Goal: Task Accomplishment & Management: Use online tool/utility

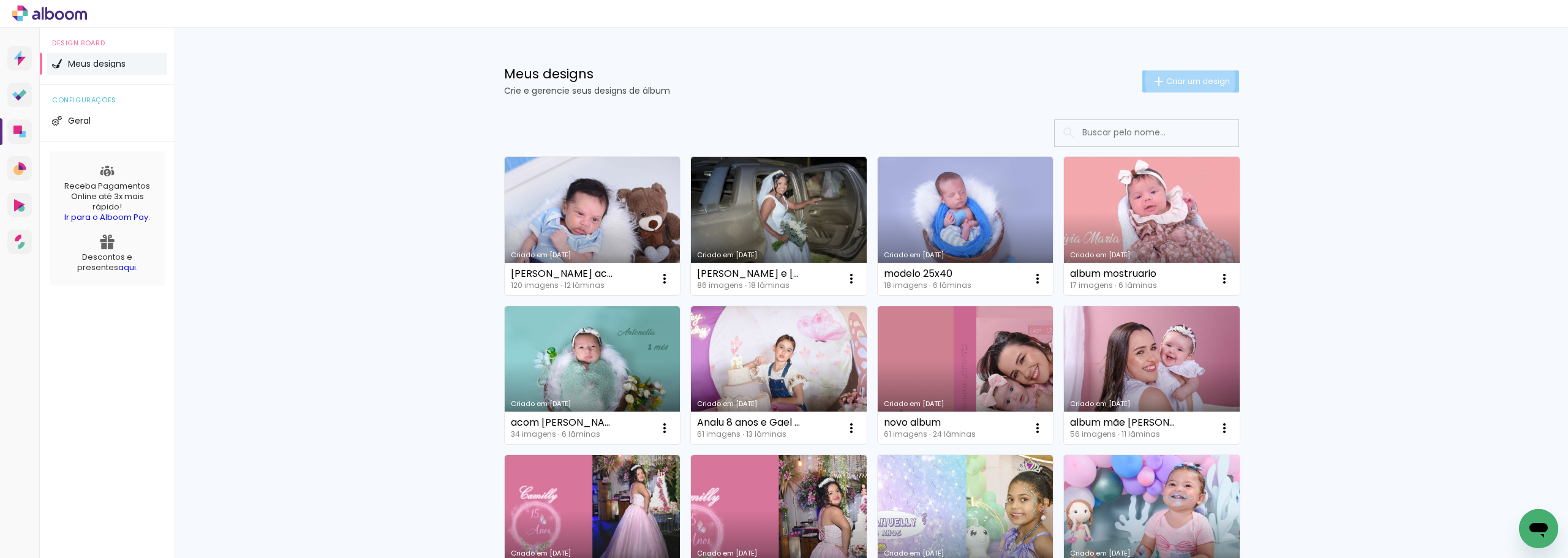
click at [1183, 80] on span "Criar um design" at bounding box center [1198, 81] width 64 height 8
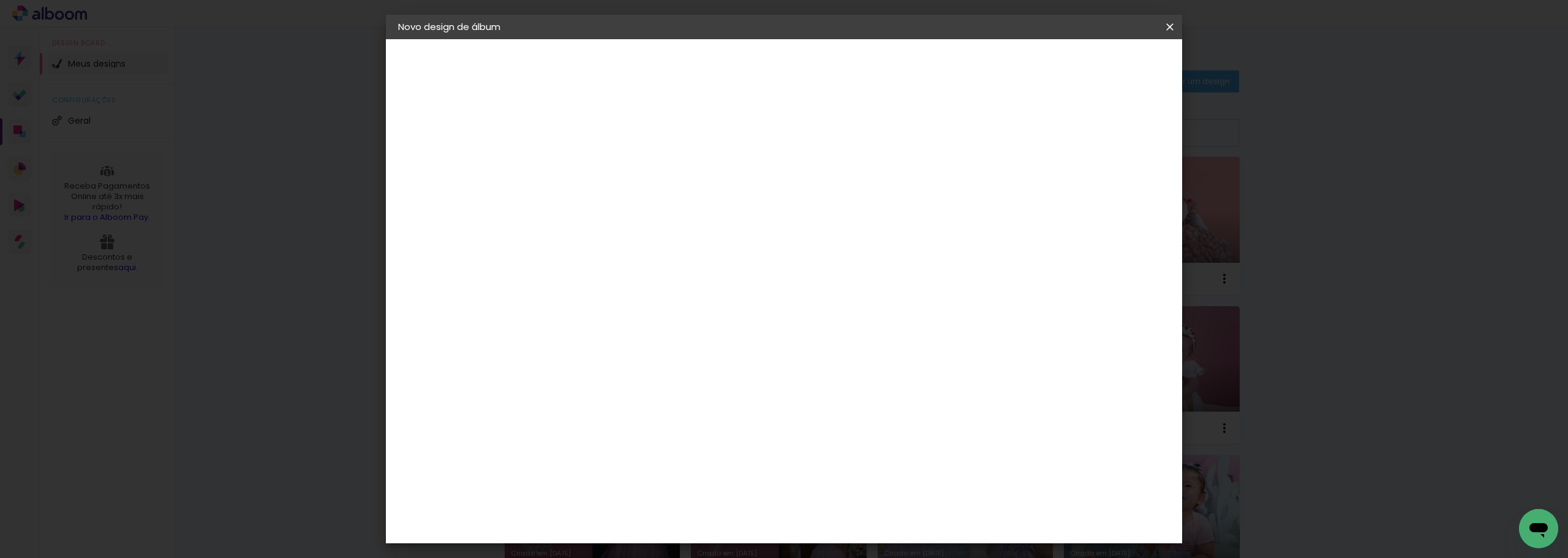
click at [598, 158] on input at bounding box center [598, 164] width 0 height 19
click at [598, 165] on input "[PERSON_NAME] e caio" at bounding box center [598, 164] width 0 height 19
type input "[PERSON_NAME] e Caio"
type paper-input "[PERSON_NAME] e Caio"
click at [0, 0] on slot "Avançar" at bounding box center [0, 0] width 0 height 0
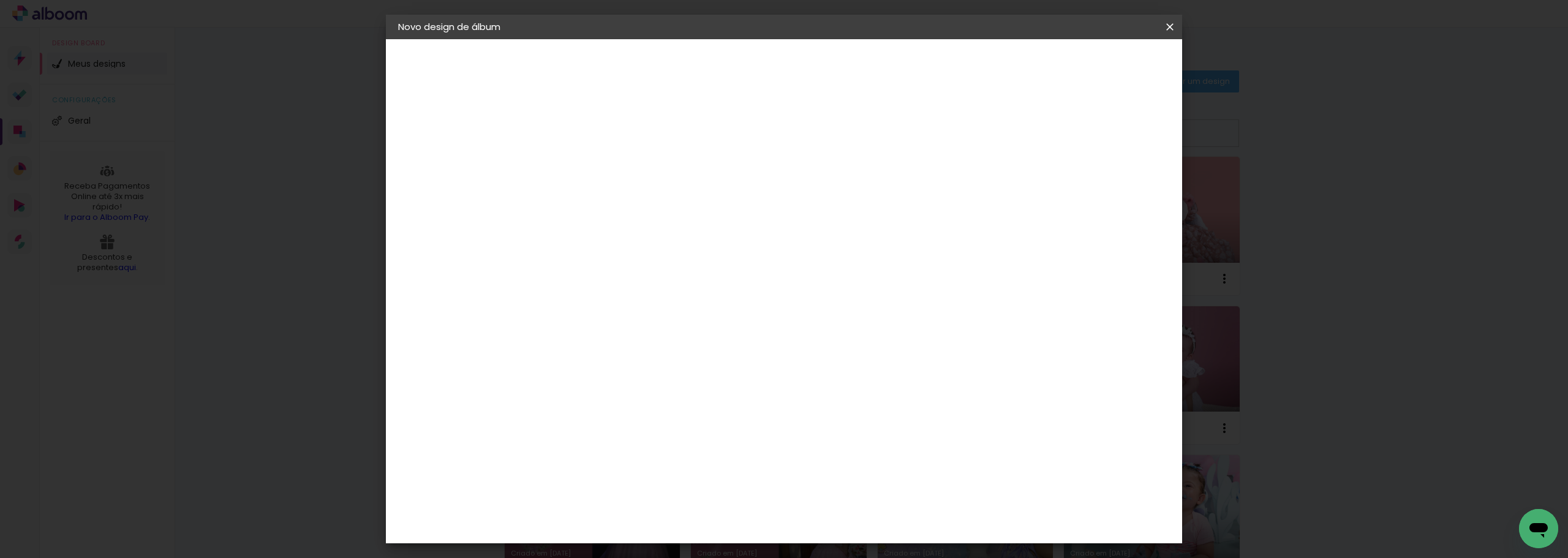
scroll to position [1653, 0]
click at [651, 532] on div "[PERSON_NAME]" at bounding box center [631, 537] width 81 height 10
click at [0, 0] on slot "Avançar" at bounding box center [0, 0] width 0 height 0
click at [661, 206] on iron-icon at bounding box center [654, 213] width 15 height 15
click at [0, 0] on slot "Encadernados" at bounding box center [0, 0] width 0 height 0
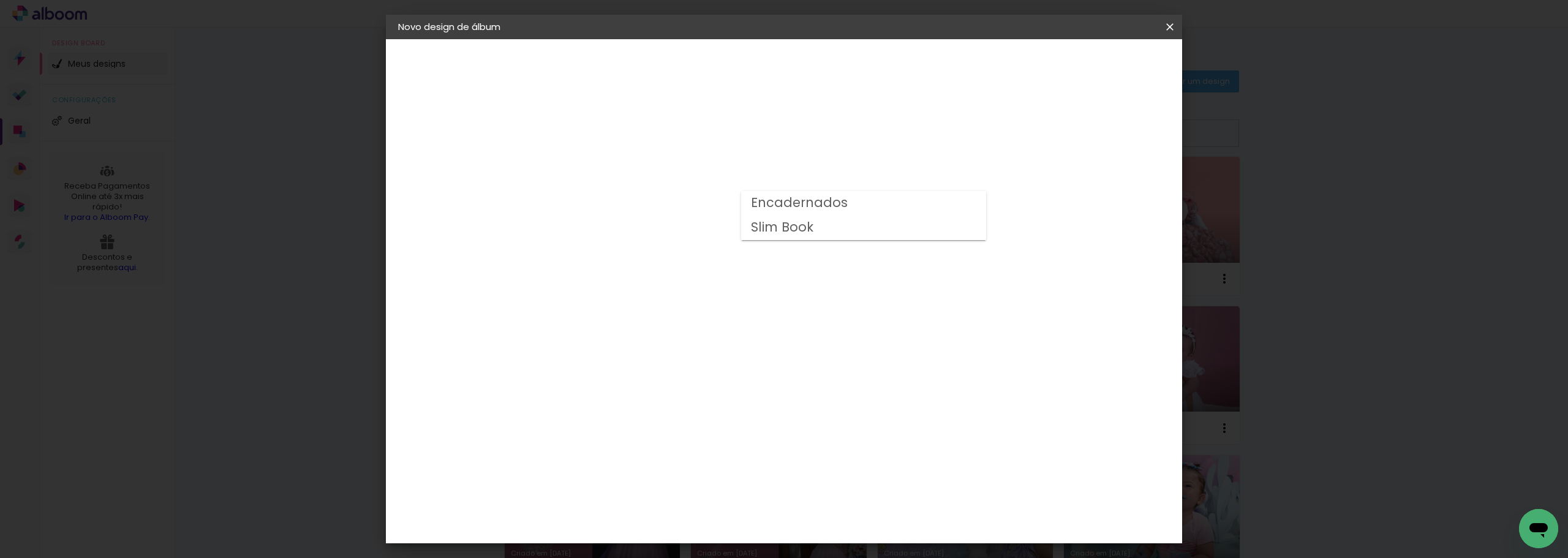
type input "Encadernados"
click at [681, 359] on span "25 x 60" at bounding box center [653, 371] width 57 height 25
click at [0, 0] on slot "Avançar" at bounding box center [0, 0] width 0 height 0
click at [1093, 64] on span "Iniciar design" at bounding box center [1065, 65] width 56 height 8
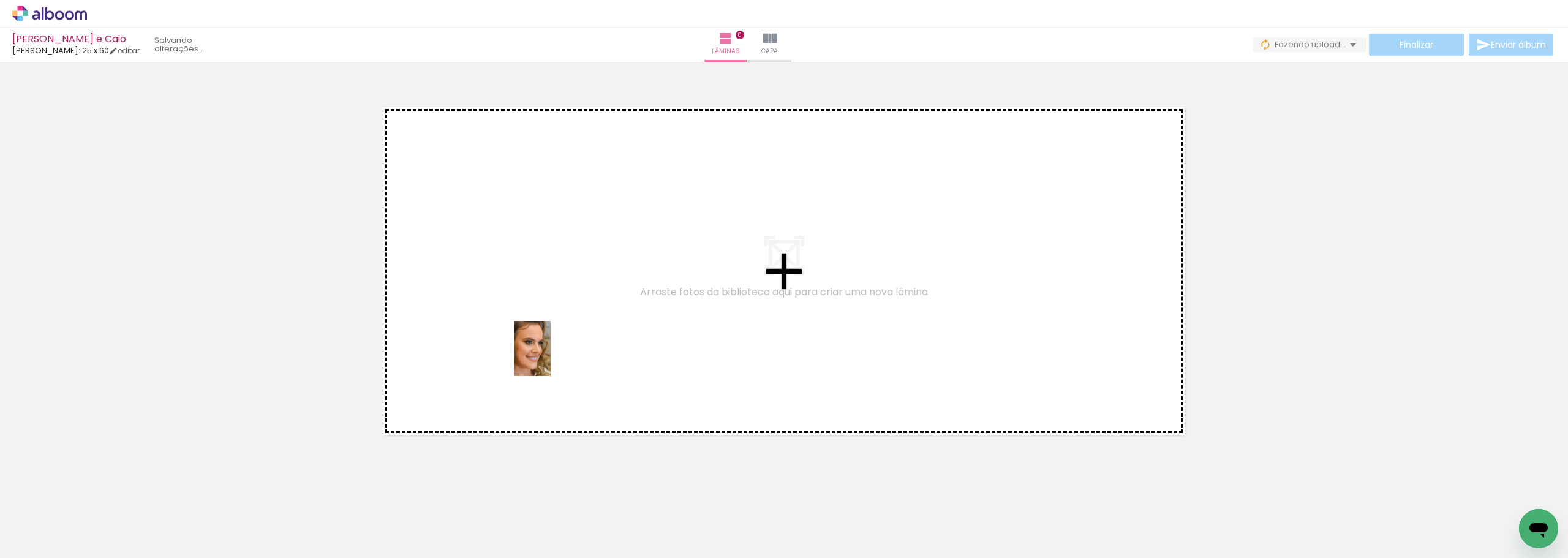
drag, startPoint x: 534, startPoint y: 528, endPoint x: 533, endPoint y: 369, distance: 159.0
click at [551, 349] on quentale-workspace at bounding box center [784, 279] width 1568 height 558
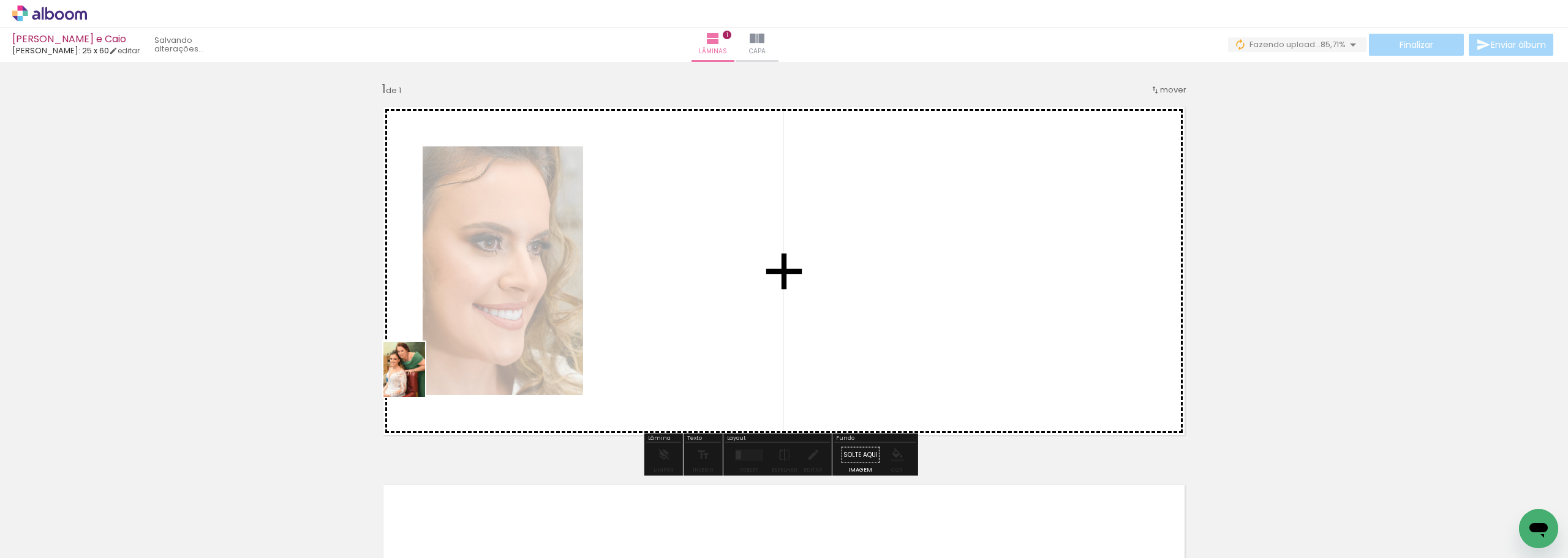
drag, startPoint x: 204, startPoint y: 525, endPoint x: 466, endPoint y: 352, distance: 314.0
click at [466, 352] on quentale-workspace at bounding box center [784, 279] width 1568 height 558
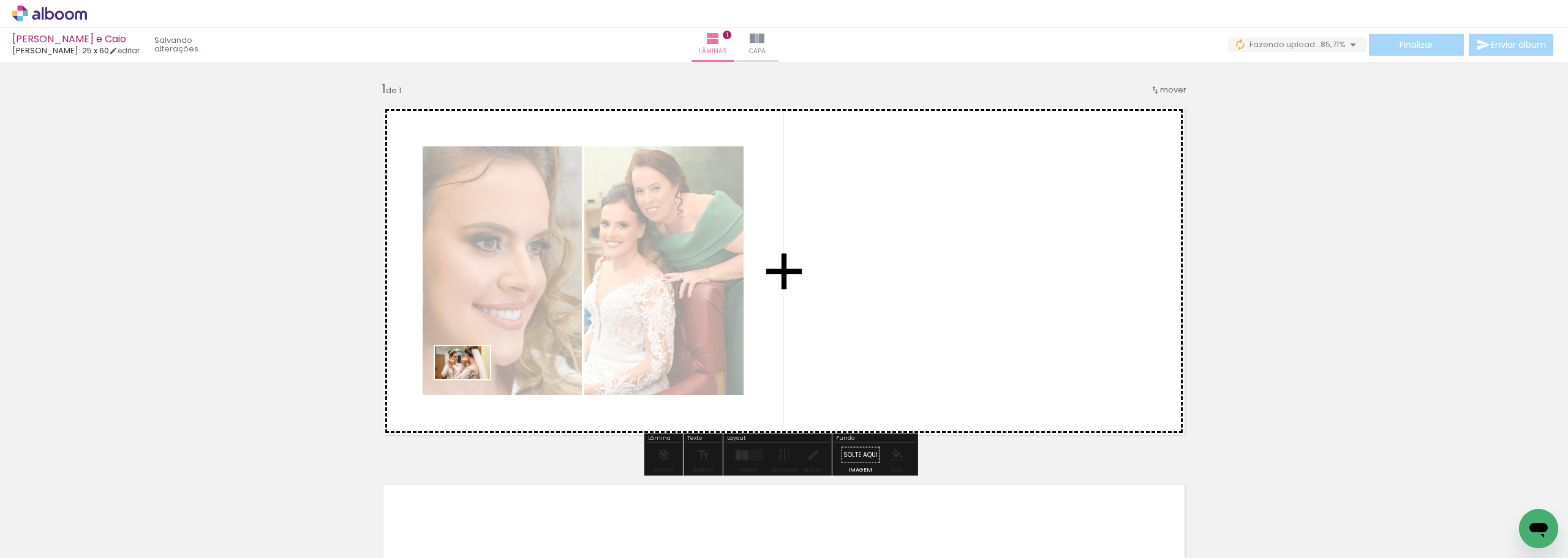
drag, startPoint x: 275, startPoint y: 526, endPoint x: 472, endPoint y: 383, distance: 243.4
click at [472, 383] on quentale-workspace at bounding box center [784, 279] width 1568 height 558
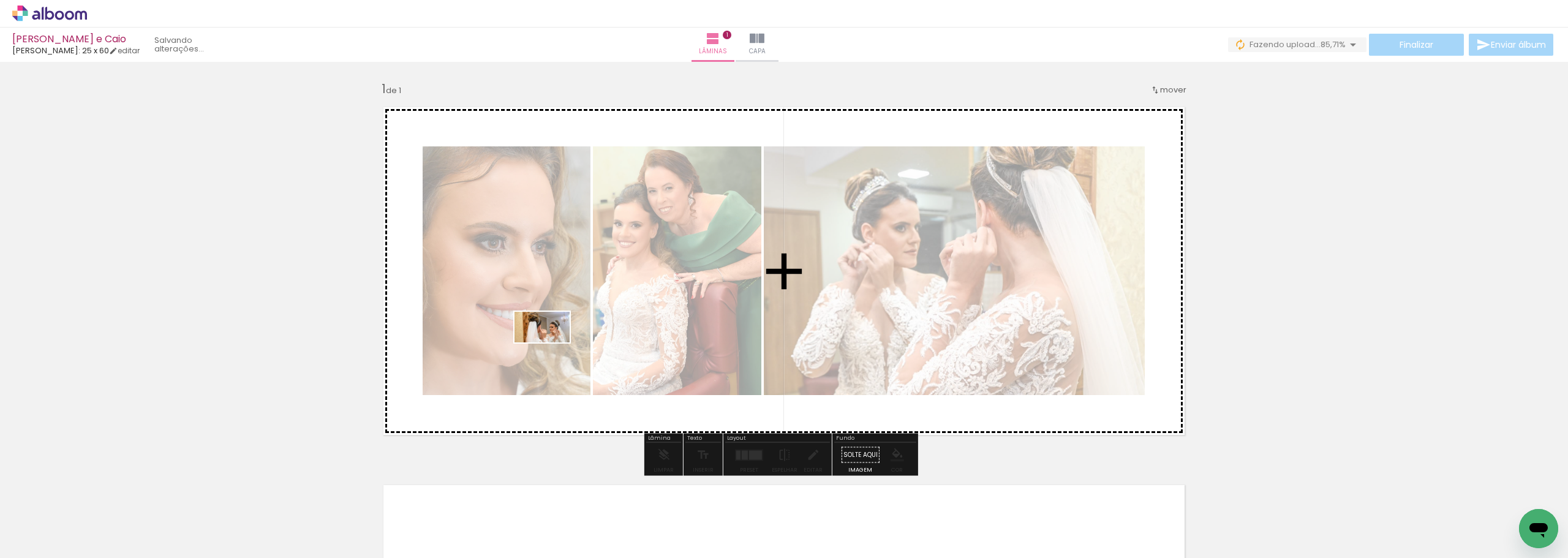
drag, startPoint x: 432, startPoint y: 454, endPoint x: 551, endPoint y: 348, distance: 159.4
click at [551, 348] on quentale-workspace at bounding box center [784, 279] width 1568 height 558
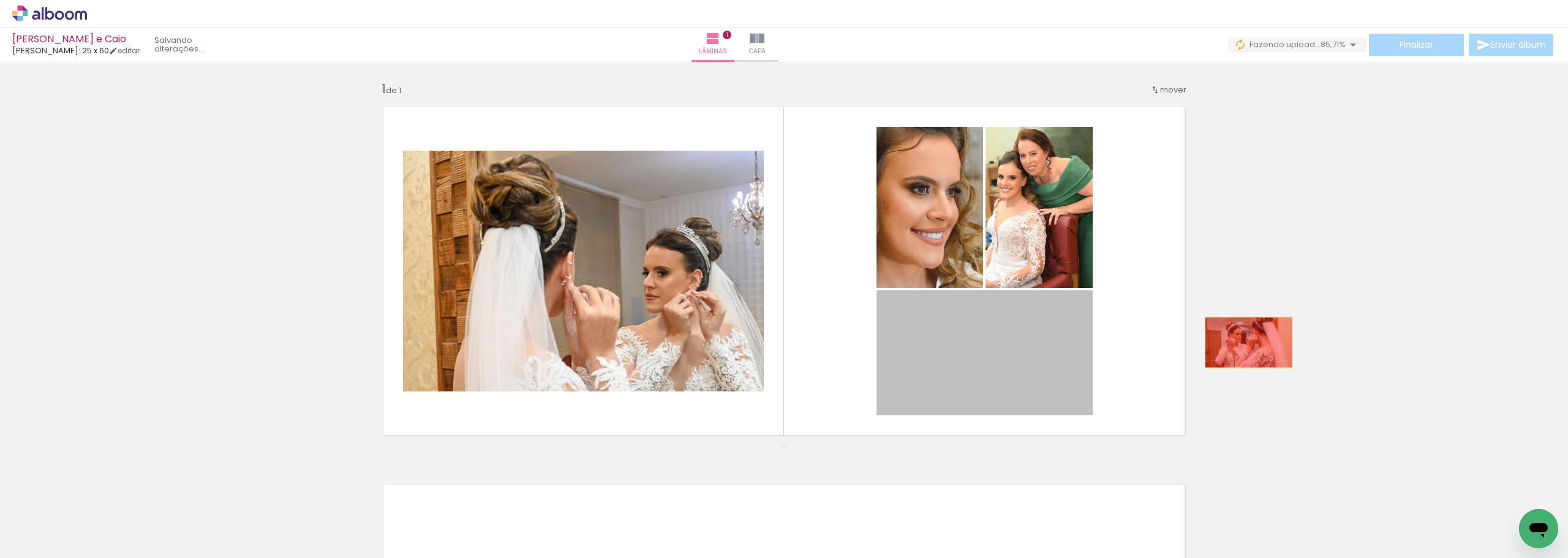
drag, startPoint x: 973, startPoint y: 373, endPoint x: 1248, endPoint y: 339, distance: 277.1
click at [1245, 340] on div "Inserir lâmina 1 de 1" at bounding box center [784, 444] width 1568 height 756
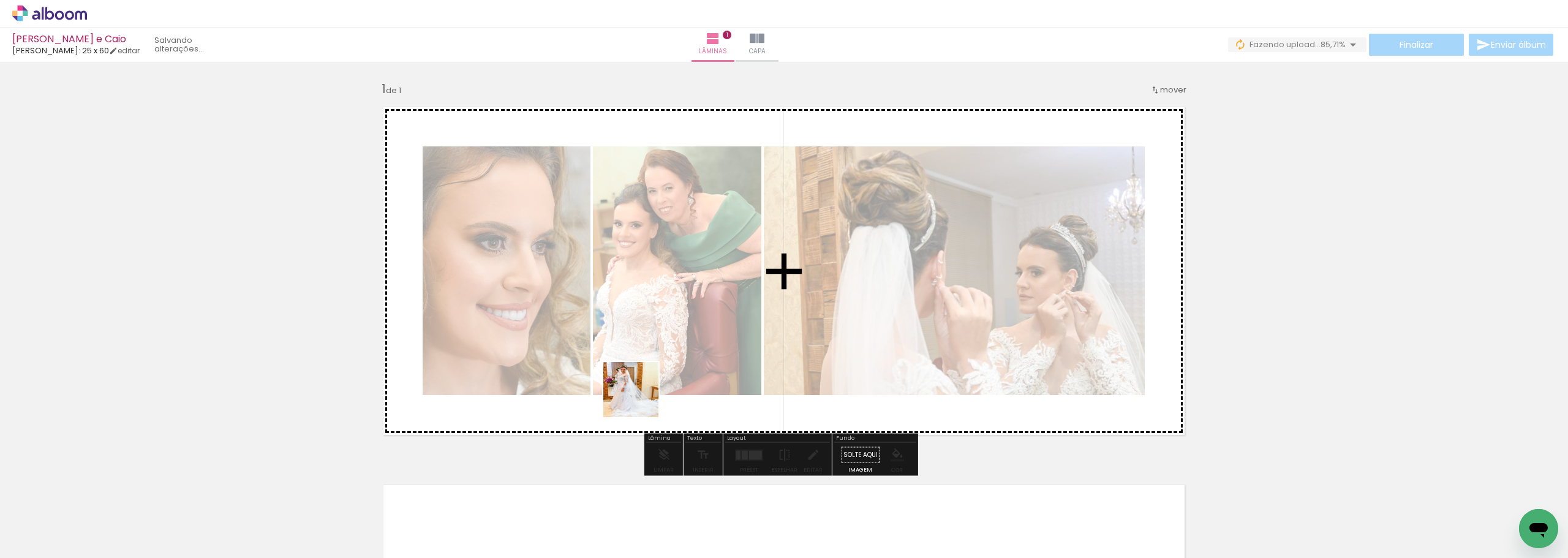
drag, startPoint x: 640, startPoint y: 399, endPoint x: 711, endPoint y: 346, distance: 88.6
click at [711, 346] on quentale-workspace at bounding box center [784, 279] width 1568 height 558
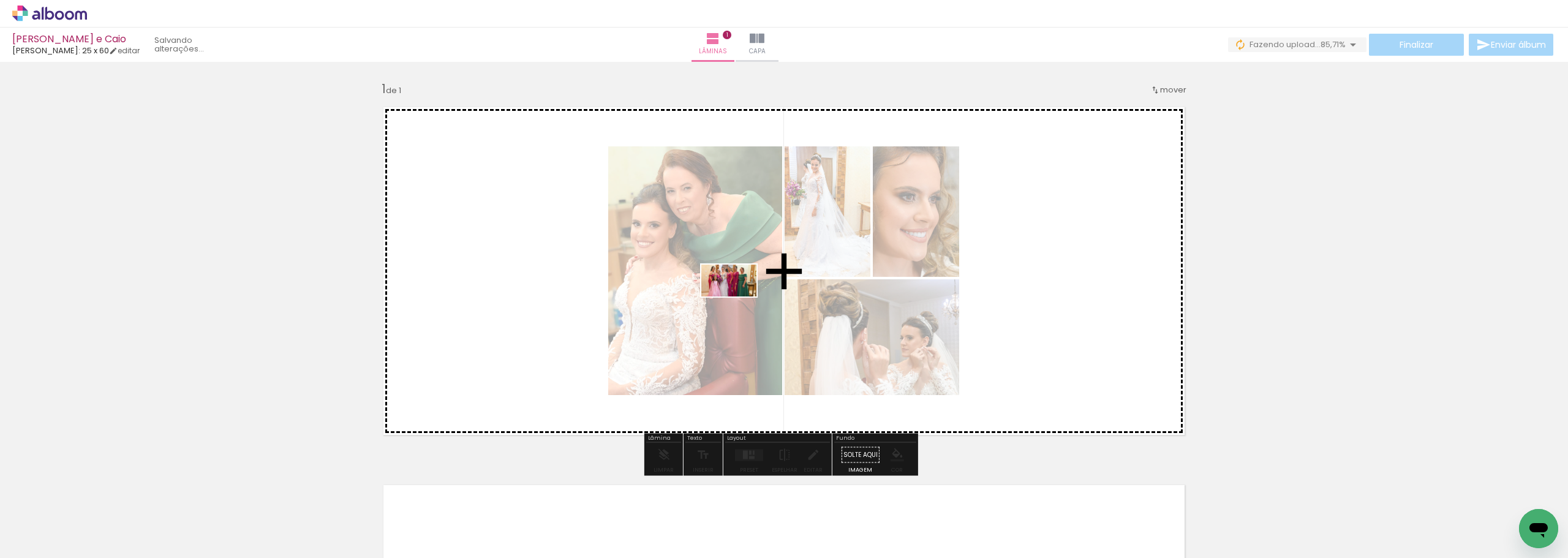
drag, startPoint x: 522, startPoint y: 498, endPoint x: 738, endPoint y: 301, distance: 292.3
click at [738, 301] on quentale-workspace at bounding box center [784, 279] width 1568 height 558
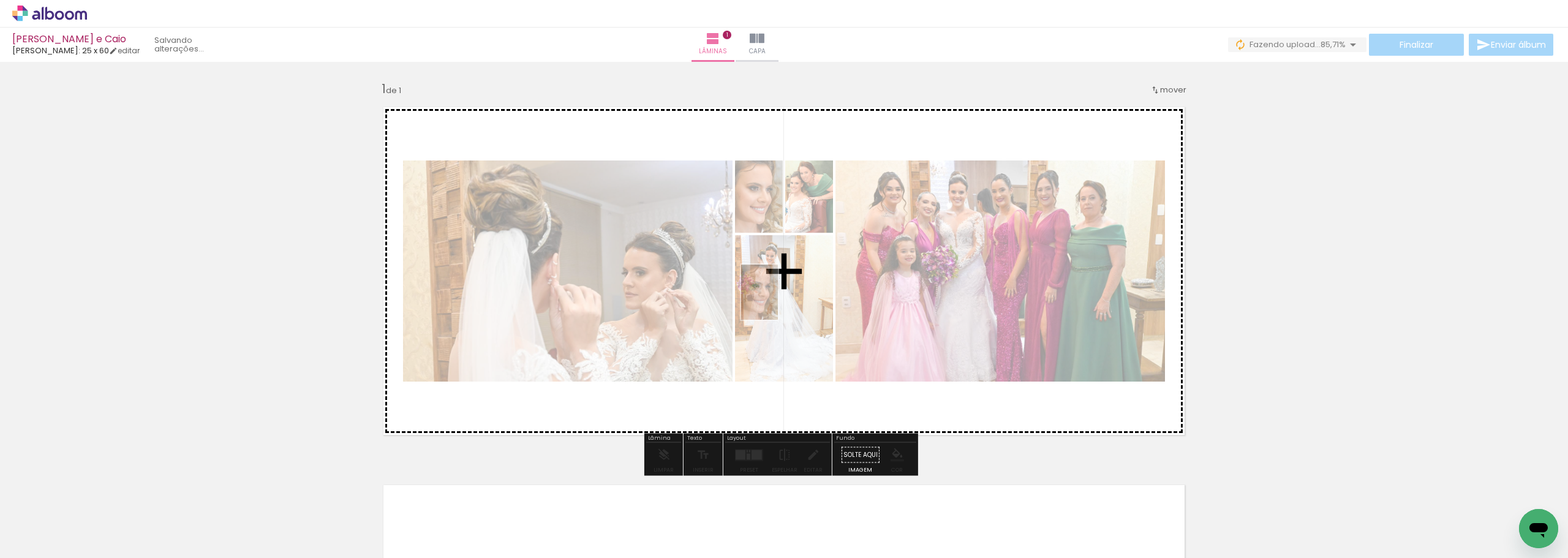
drag, startPoint x: 539, startPoint y: 514, endPoint x: 778, endPoint y: 301, distance: 320.1
click at [778, 301] on quentale-workspace at bounding box center [784, 279] width 1568 height 558
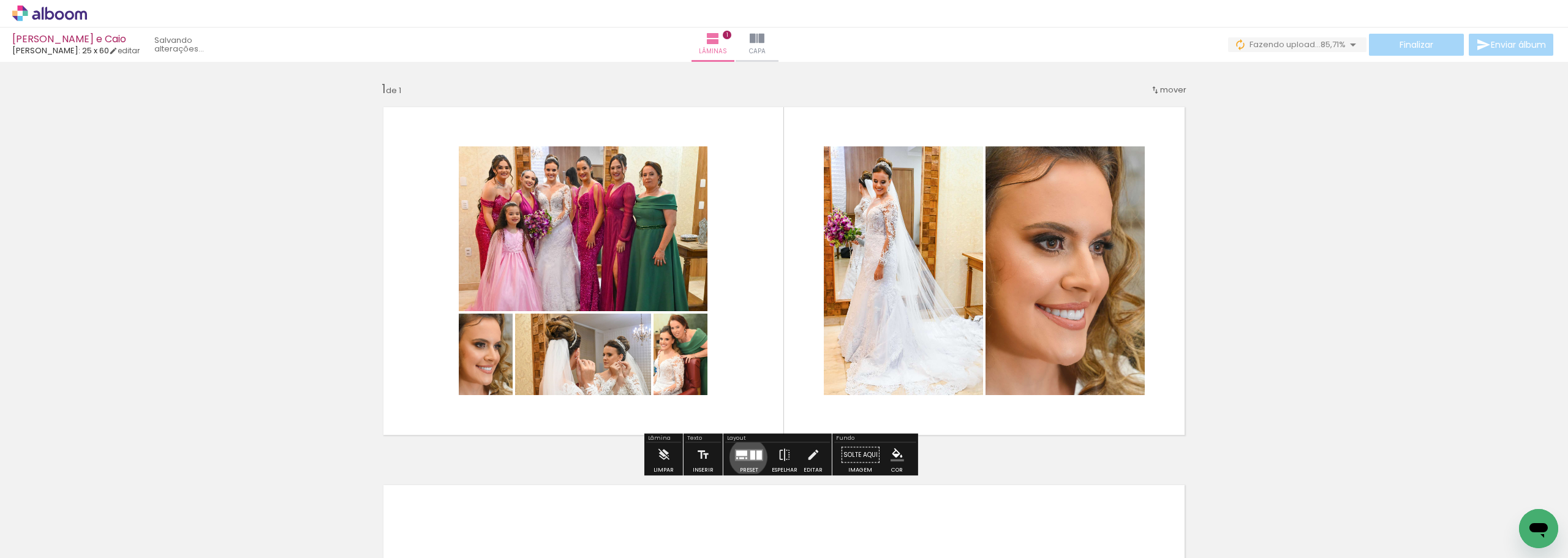
click at [745, 457] on quentale-layouter at bounding box center [749, 454] width 29 height 11
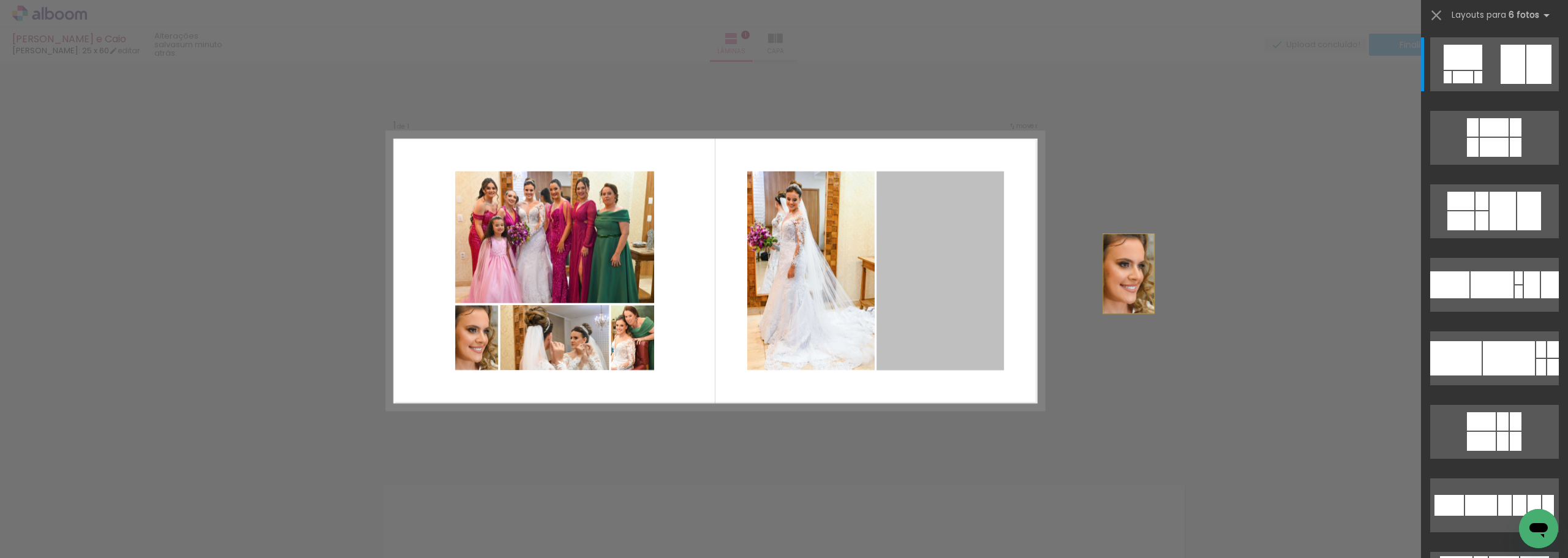
drag, startPoint x: 966, startPoint y: 296, endPoint x: 1250, endPoint y: 267, distance: 285.5
click at [1250, 267] on div "Inserir lâmina 1 de 1 Confirmar Cancelar" at bounding box center [784, 454] width 1568 height 785
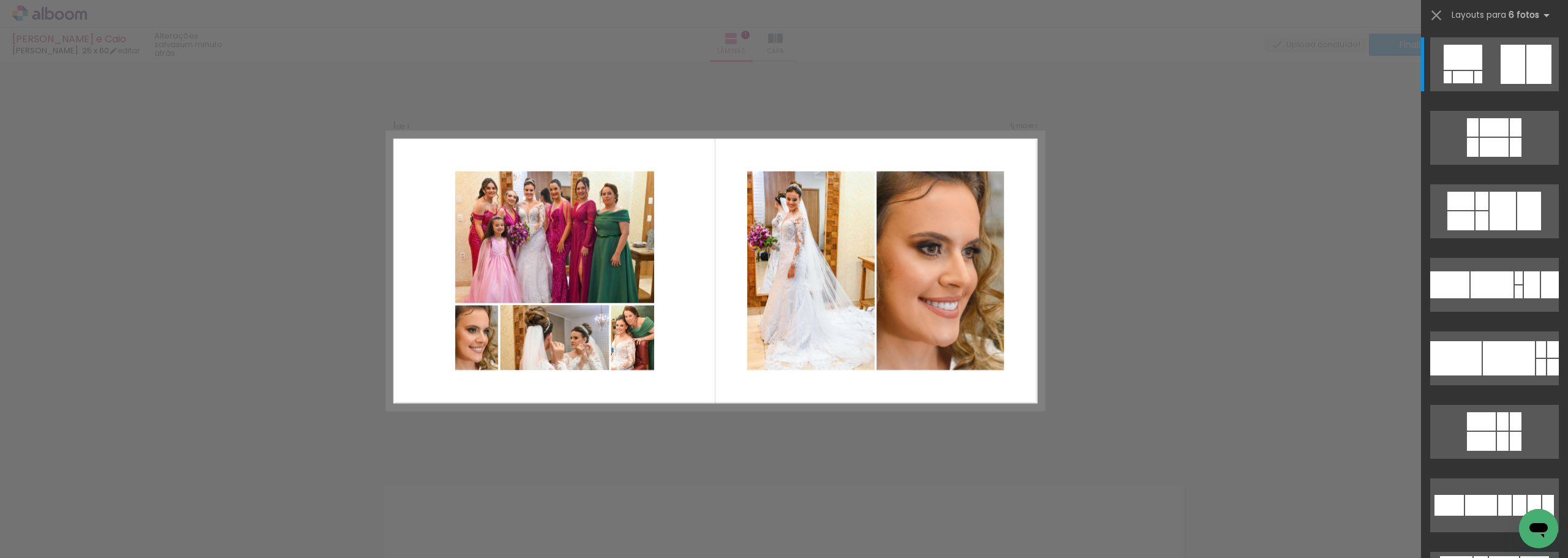
click at [1016, 300] on quentale-layouter at bounding box center [715, 271] width 657 height 278
click at [966, 308] on quentale-photo at bounding box center [941, 270] width 128 height 199
drag, startPoint x: 905, startPoint y: 436, endPoint x: 911, endPoint y: 423, distance: 14.3
click at [905, 437] on div "Confirmar Cancelar" at bounding box center [784, 454] width 1568 height 785
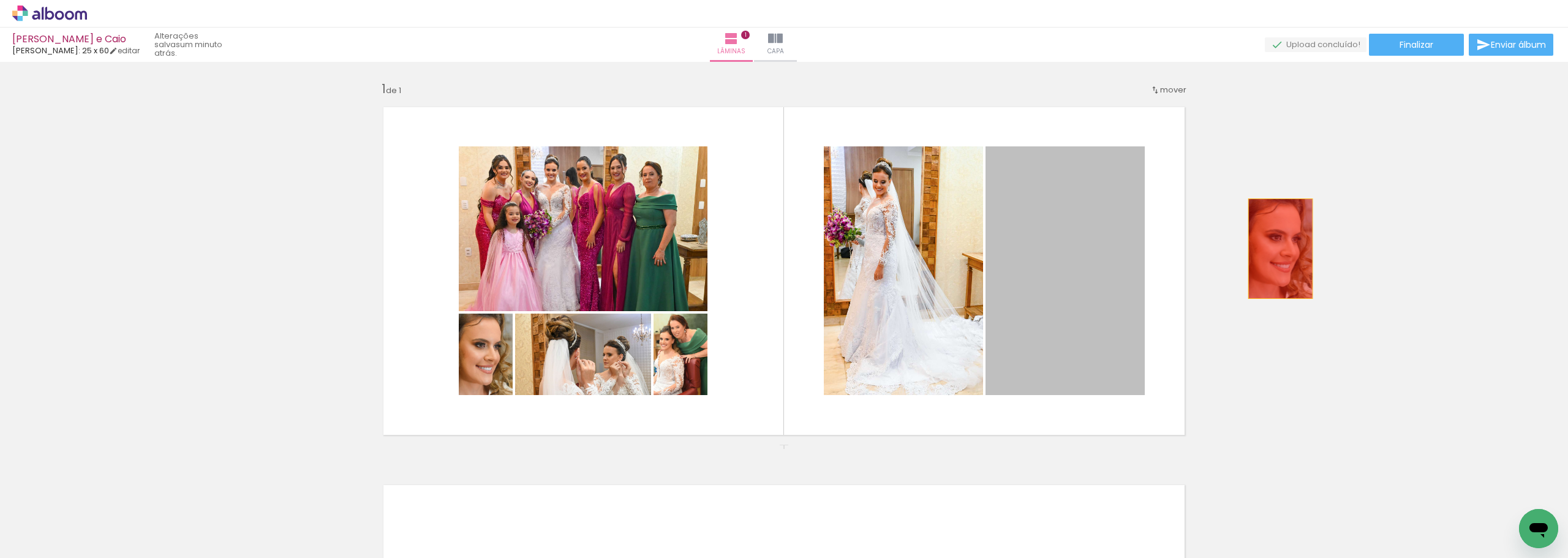
drag, startPoint x: 1100, startPoint y: 270, endPoint x: 1279, endPoint y: 249, distance: 180.2
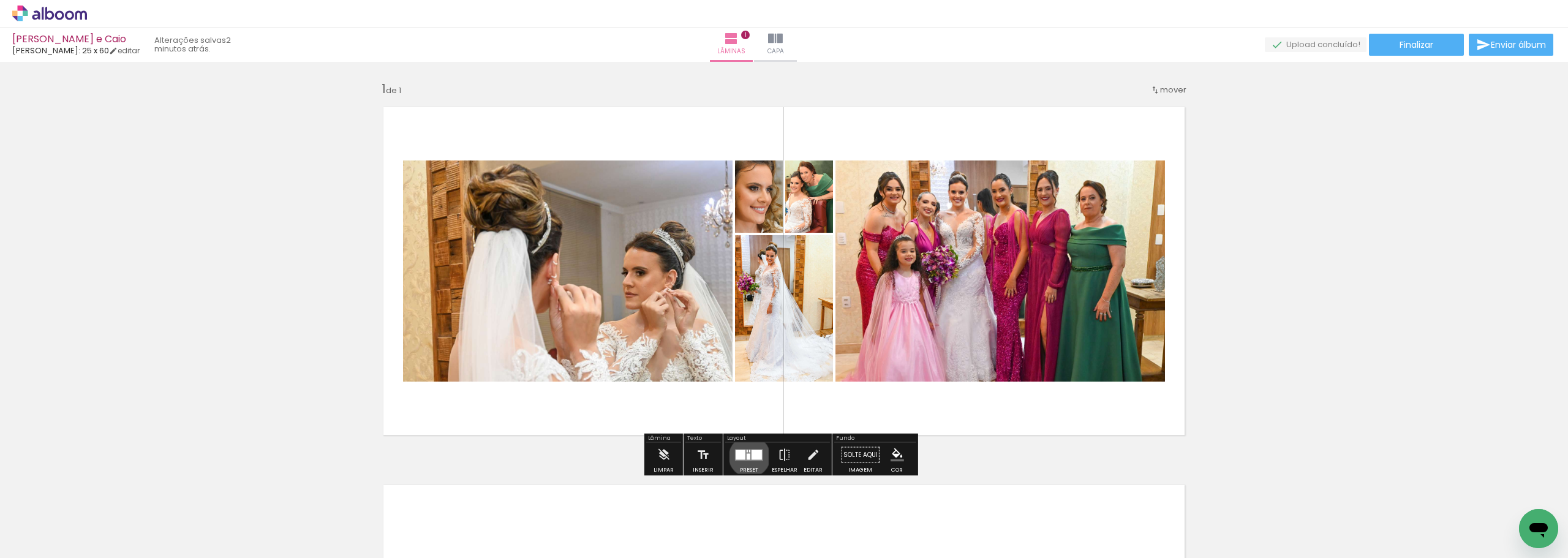
click at [747, 456] on div at bounding box center [748, 456] width 4 height 6
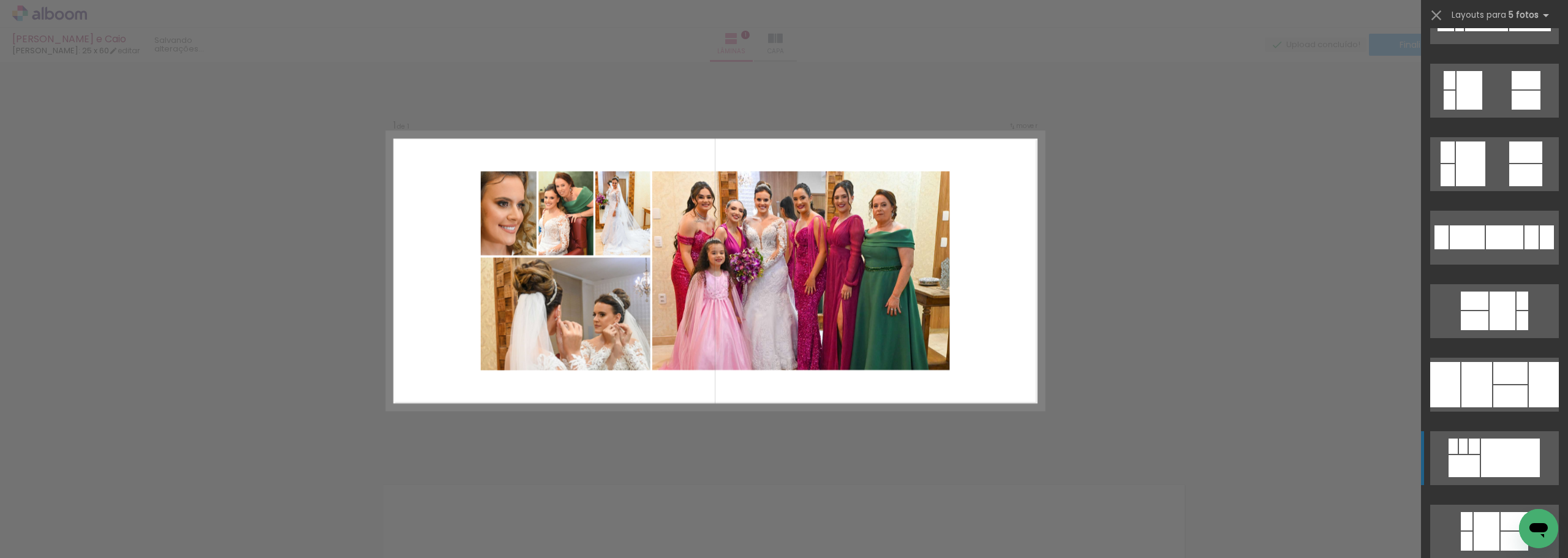
scroll to position [734, 0]
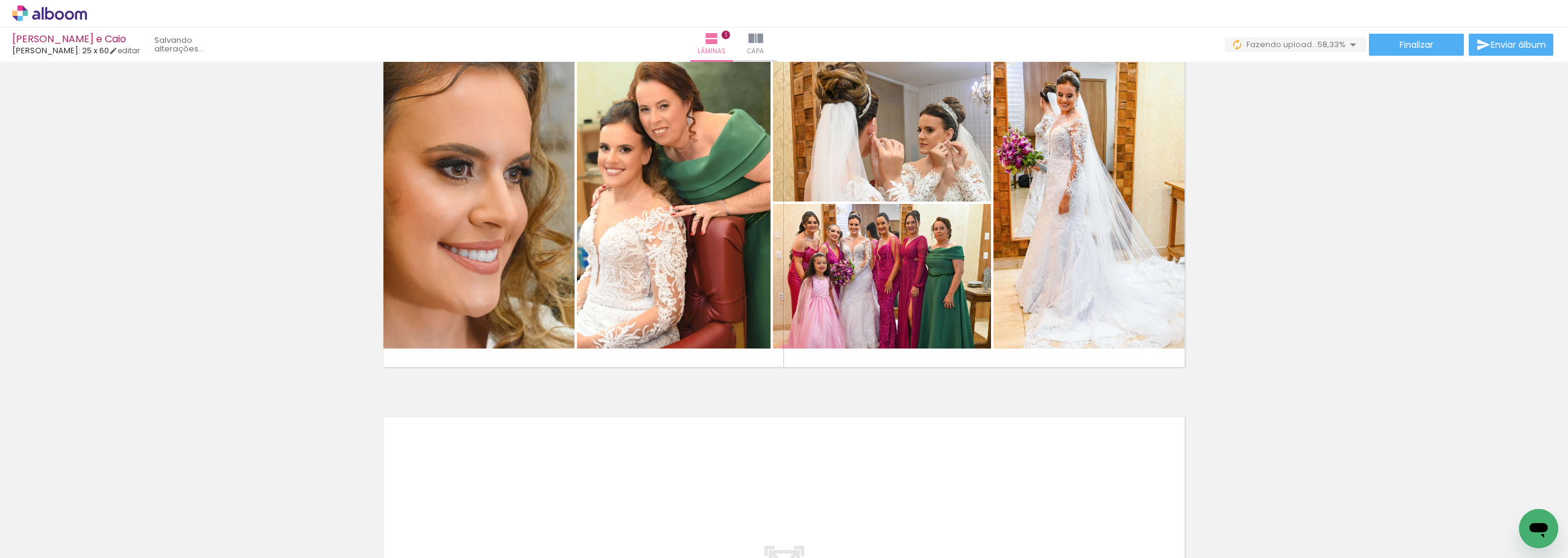
scroll to position [184, 0]
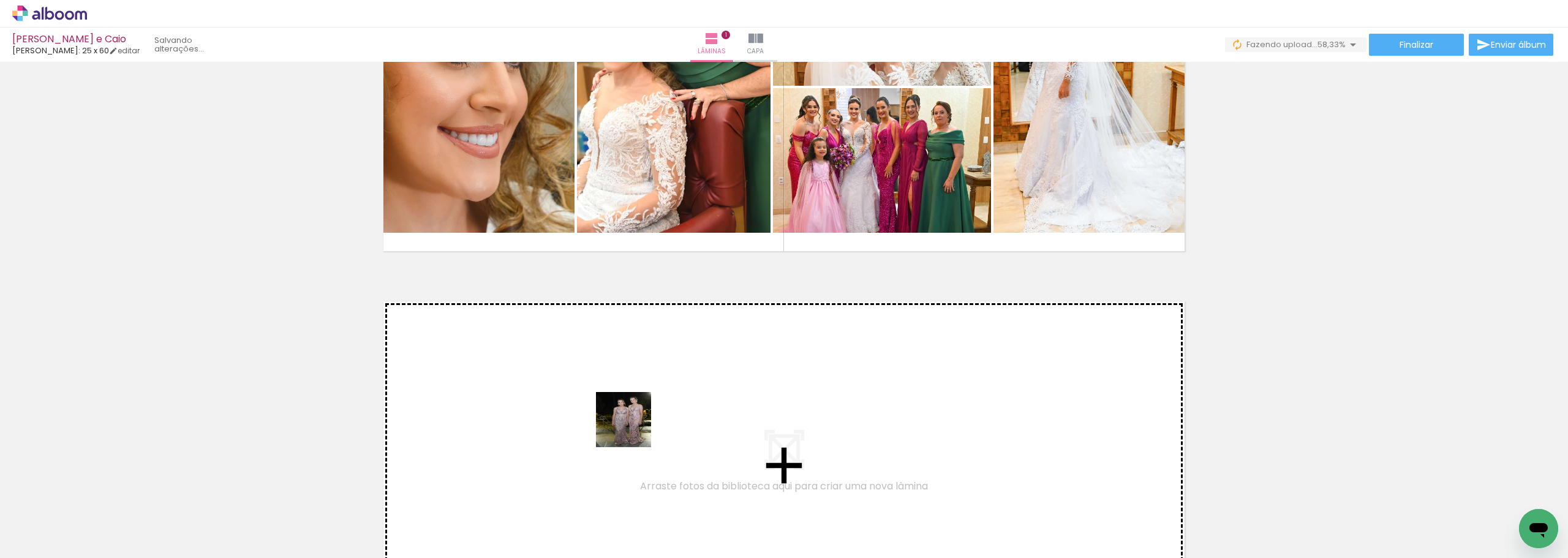
drag, startPoint x: 607, startPoint y: 520, endPoint x: 636, endPoint y: 419, distance: 105.1
click at [636, 419] on quentale-workspace at bounding box center [784, 279] width 1568 height 558
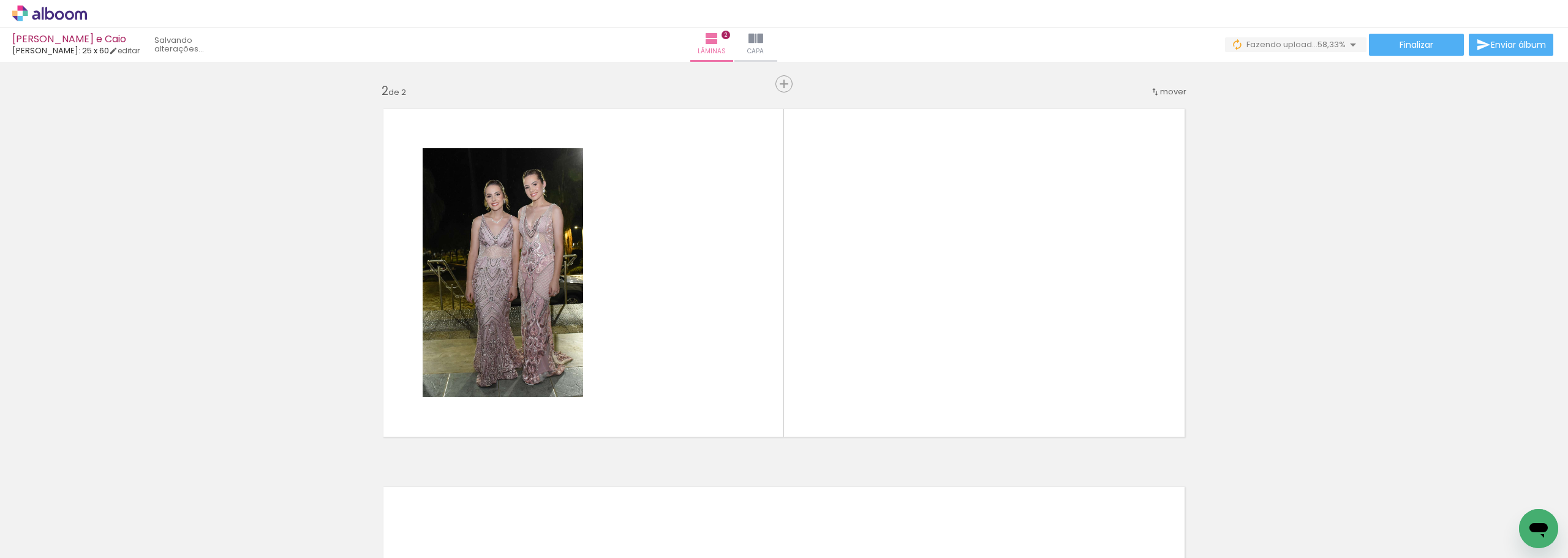
scroll to position [377, 0]
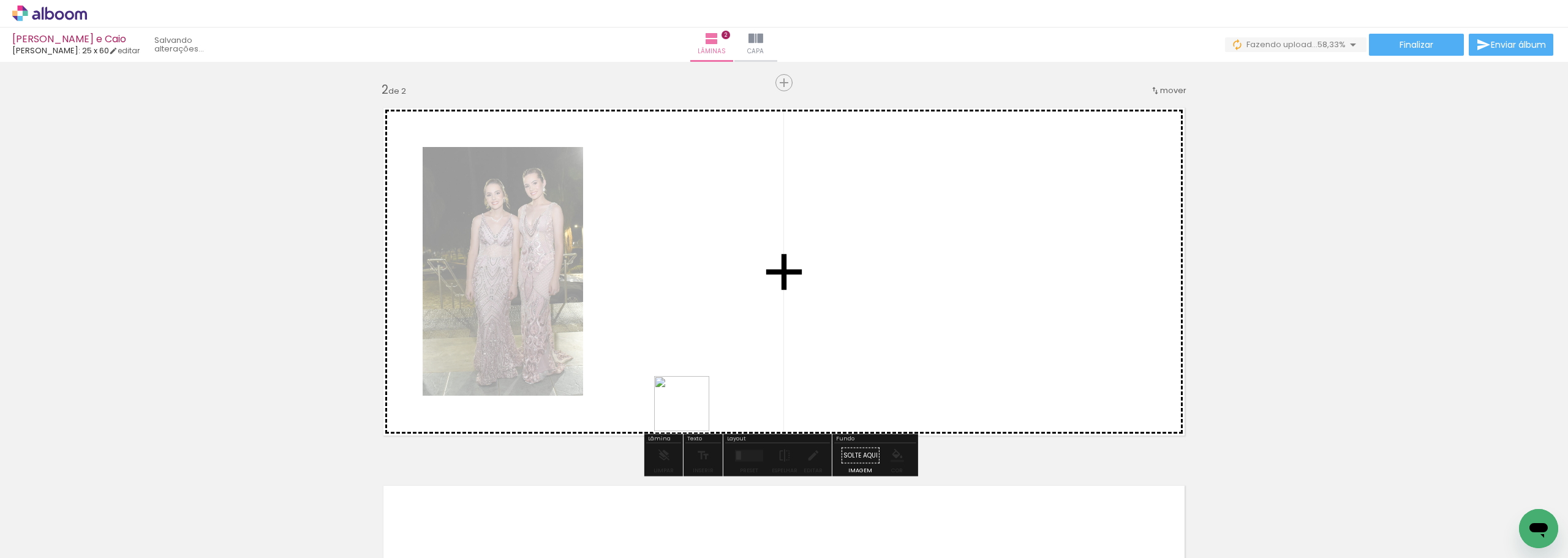
drag, startPoint x: 678, startPoint y: 520, endPoint x: 691, endPoint y: 412, distance: 108.8
click at [691, 412] on quentale-workspace at bounding box center [784, 279] width 1568 height 558
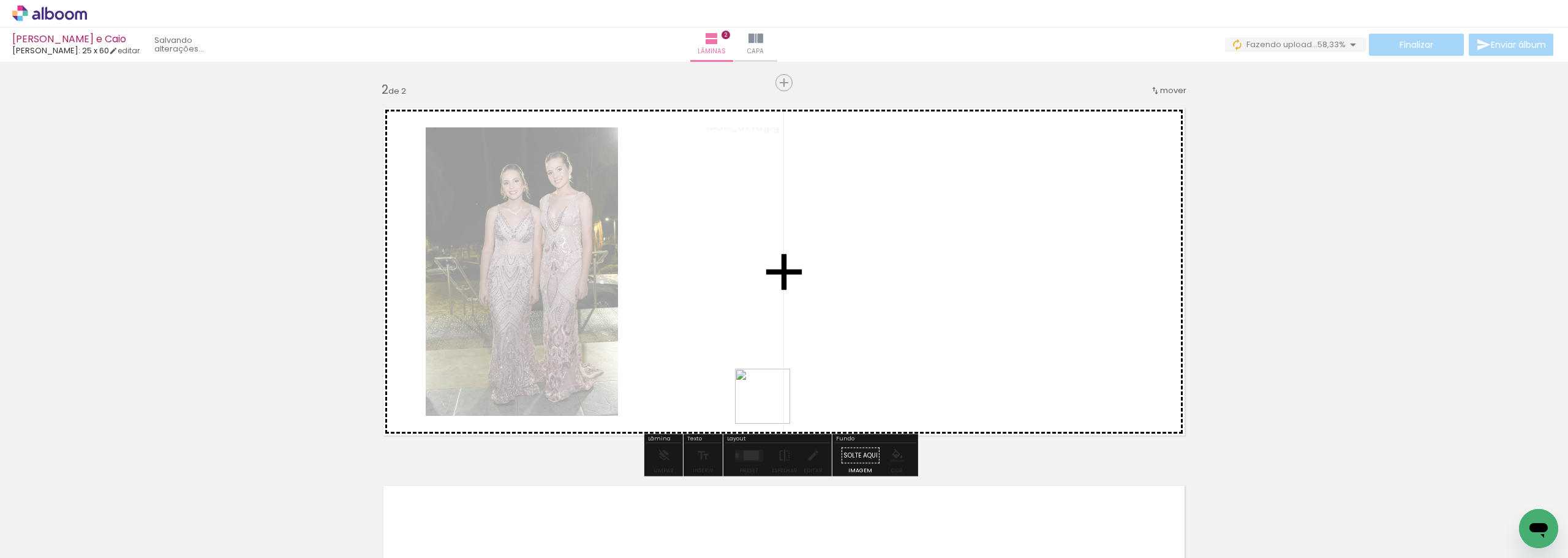
drag, startPoint x: 764, startPoint y: 430, endPoint x: 788, endPoint y: 466, distance: 43.3
click at [772, 404] on quentale-workspace at bounding box center [784, 279] width 1568 height 558
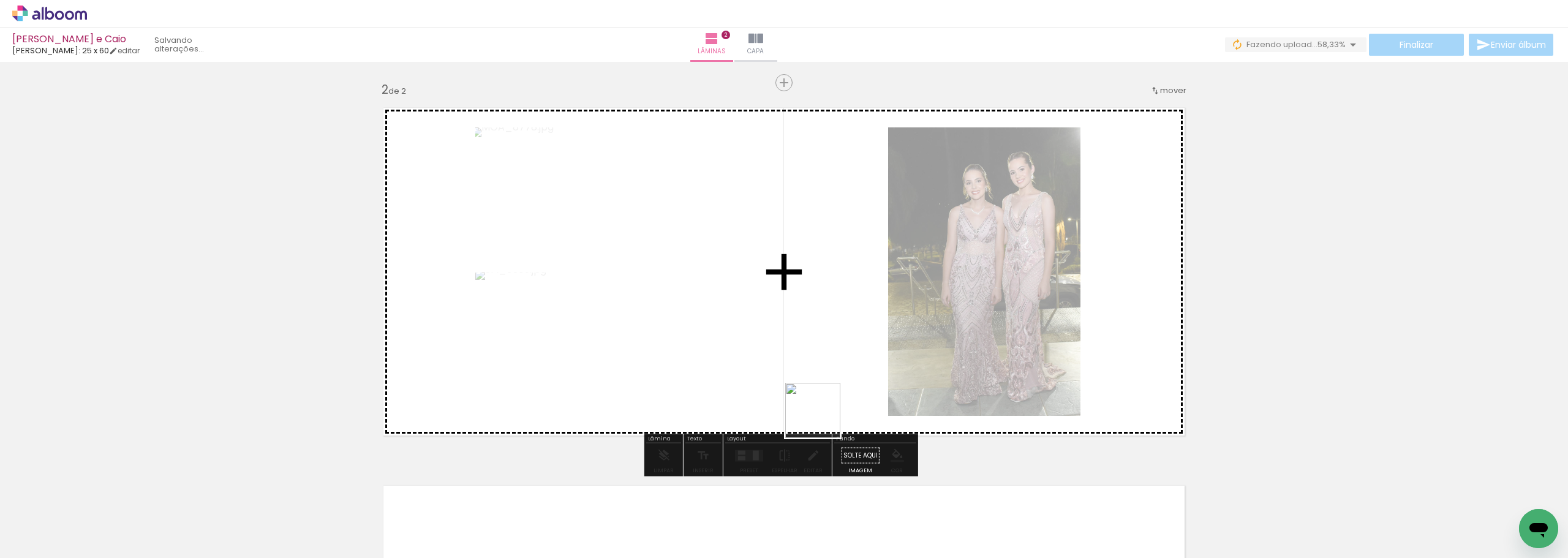
drag, startPoint x: 819, startPoint y: 441, endPoint x: 873, endPoint y: 475, distance: 63.8
click at [823, 414] on quentale-workspace at bounding box center [784, 279] width 1568 height 558
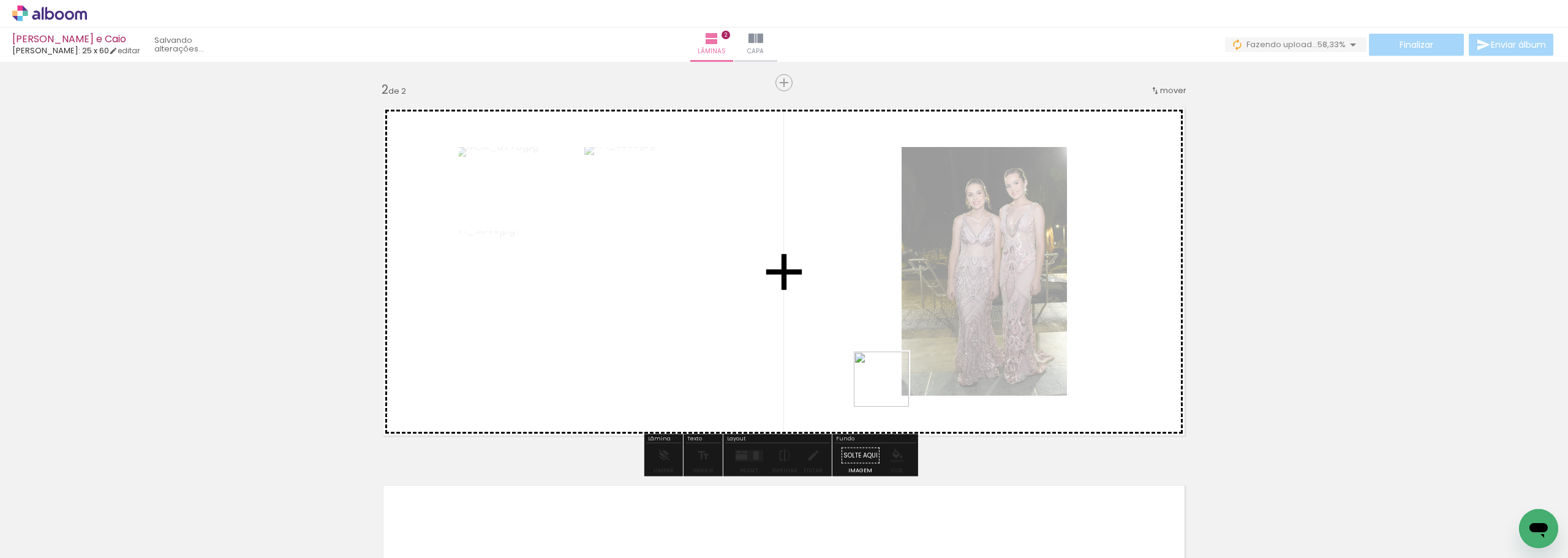
drag, startPoint x: 884, startPoint y: 525, endPoint x: 893, endPoint y: 373, distance: 152.3
click at [893, 373] on quentale-workspace at bounding box center [784, 279] width 1568 height 558
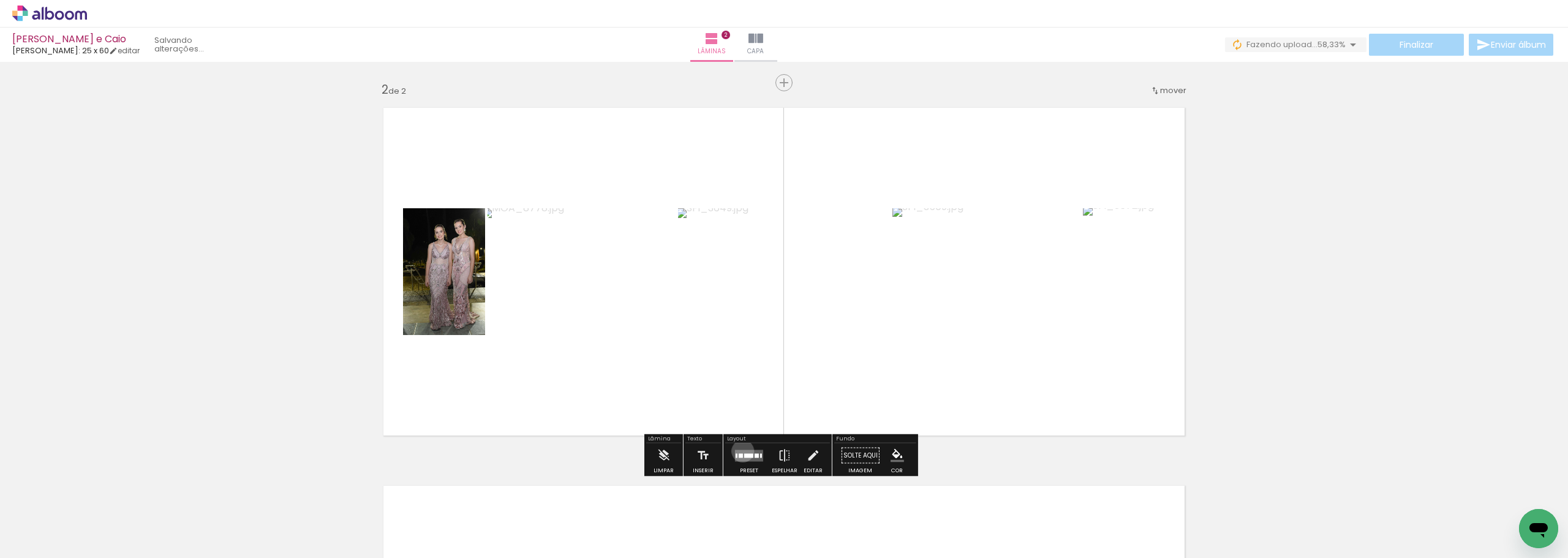
click at [740, 451] on quentale-layouter at bounding box center [749, 454] width 29 height 11
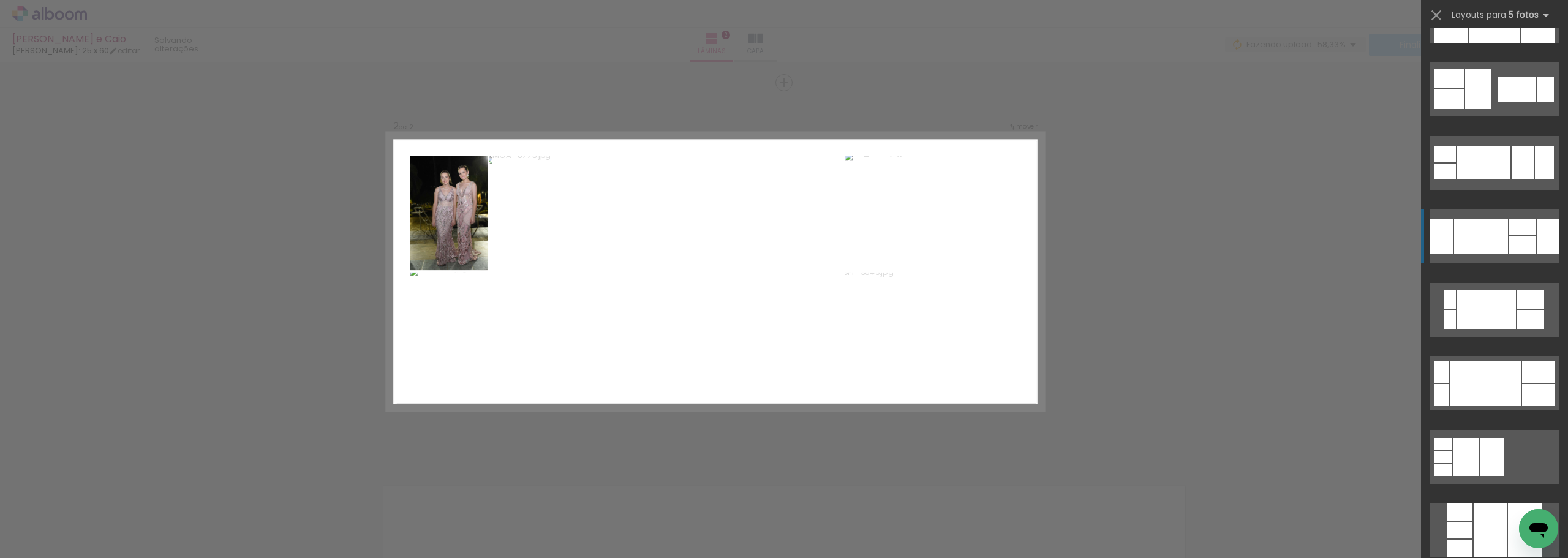
scroll to position [857, 0]
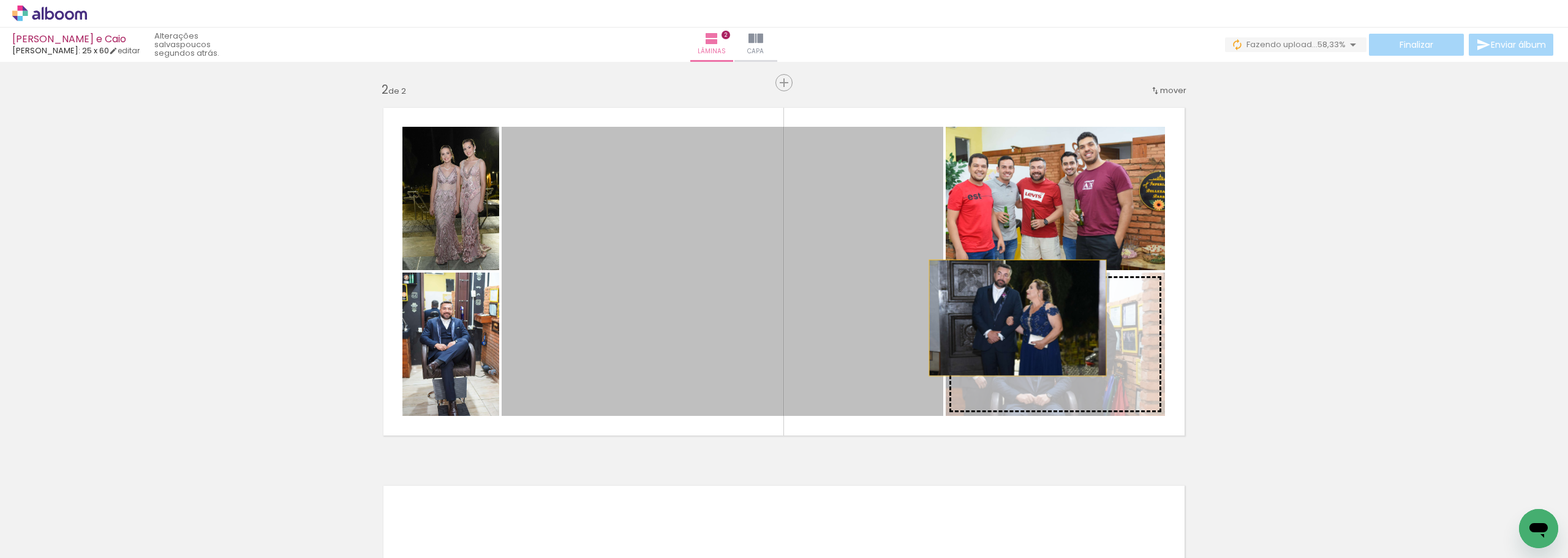
drag, startPoint x: 752, startPoint y: 241, endPoint x: 1013, endPoint y: 318, distance: 272.1
click at [0, 0] on slot at bounding box center [0, 0] width 0 height 0
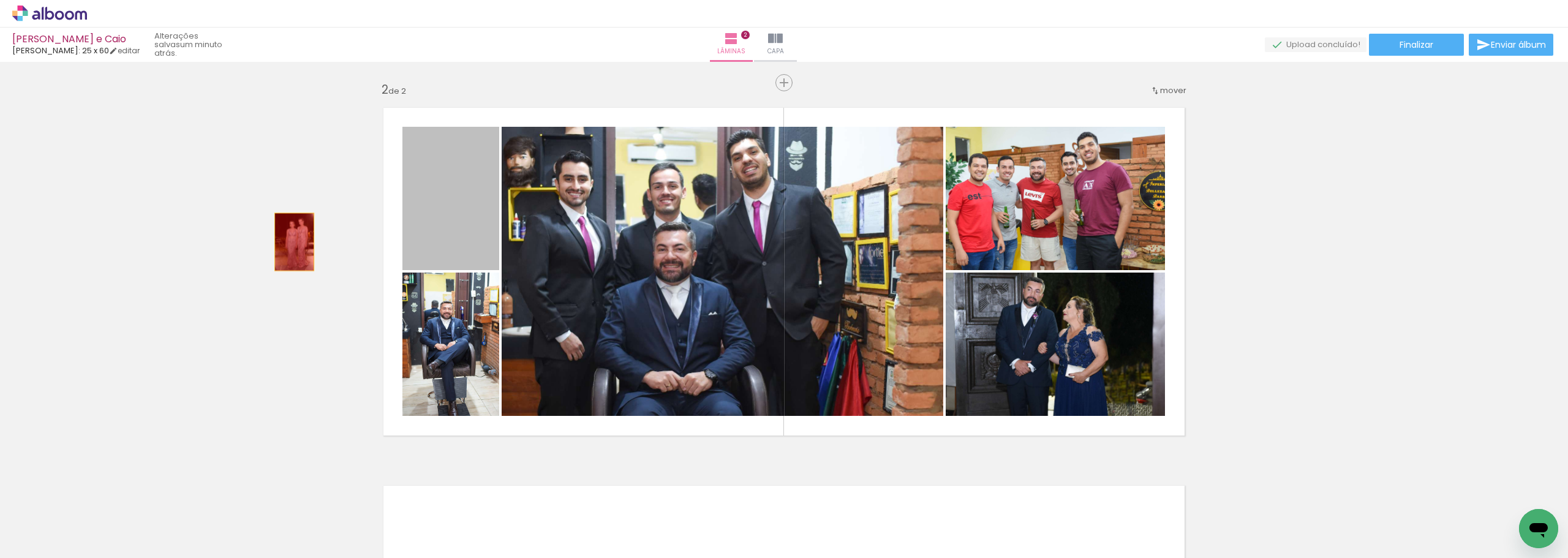
drag, startPoint x: 436, startPoint y: 220, endPoint x: 290, endPoint y: 242, distance: 147.6
click at [290, 242] on div "Inserir lâmina 1 de 2 Inserir lâmina 2 de 2" at bounding box center [784, 256] width 1568 height 1134
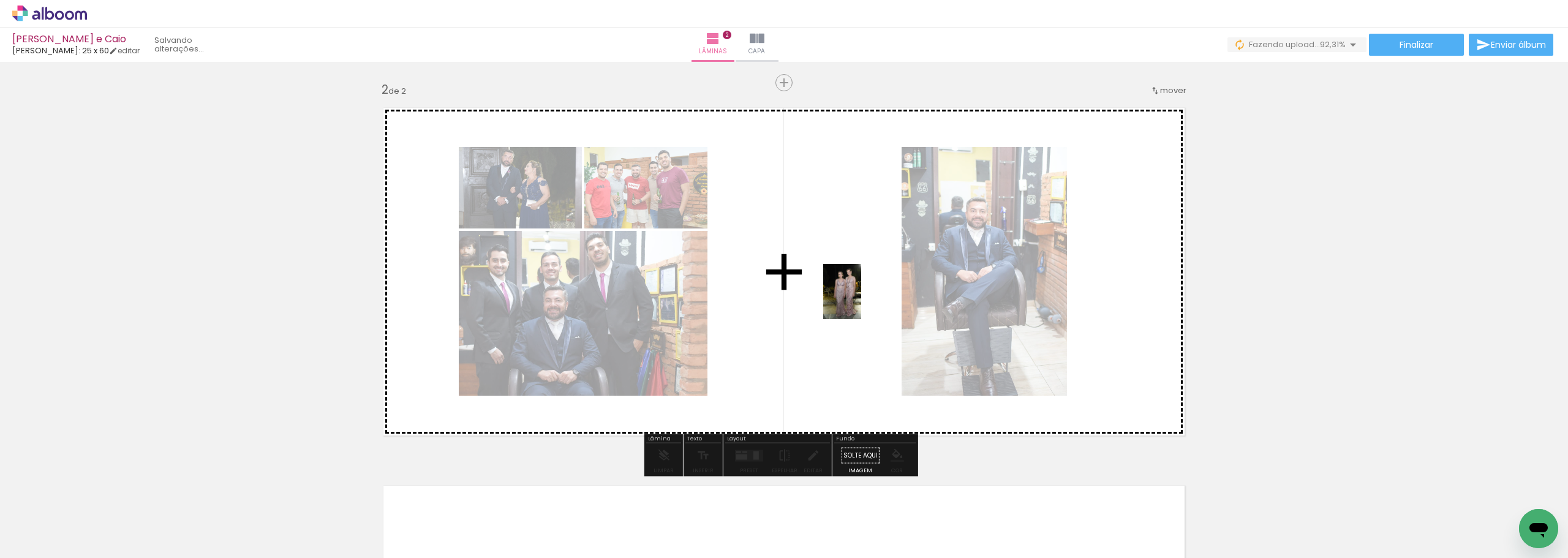
drag, startPoint x: 611, startPoint y: 515, endPoint x: 860, endPoint y: 300, distance: 329.0
click at [860, 300] on quentale-workspace at bounding box center [784, 279] width 1568 height 558
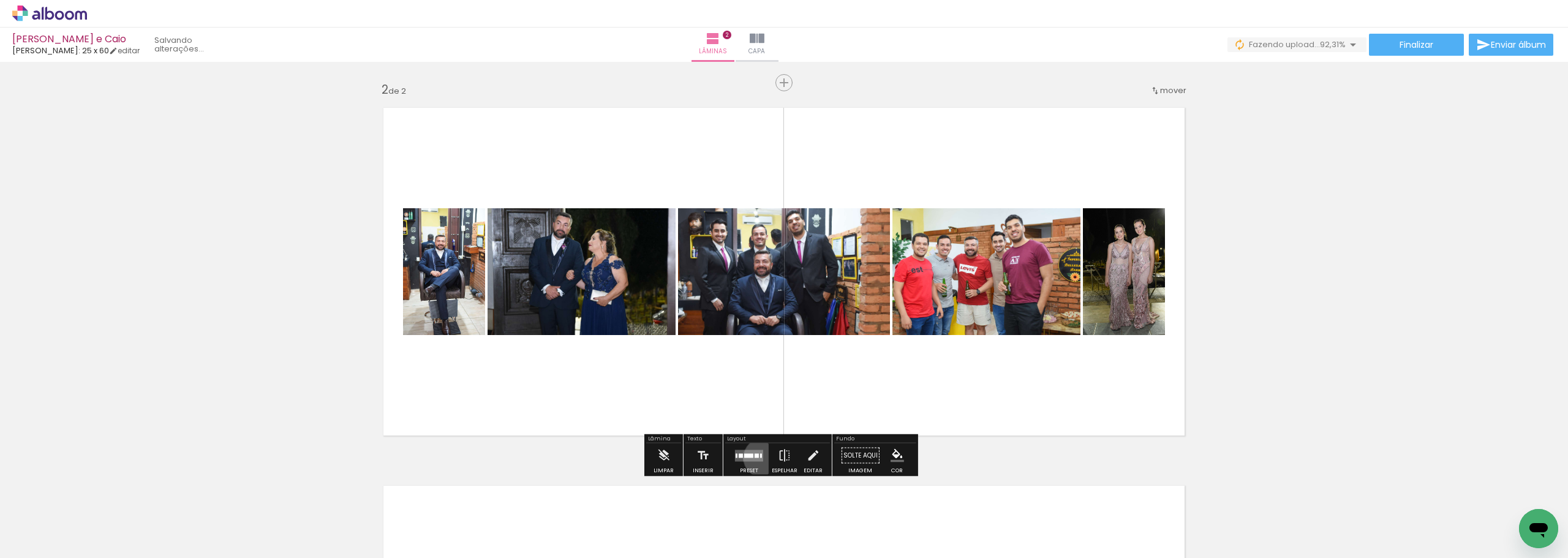
click at [760, 457] on quentale-layouter at bounding box center [749, 454] width 29 height 11
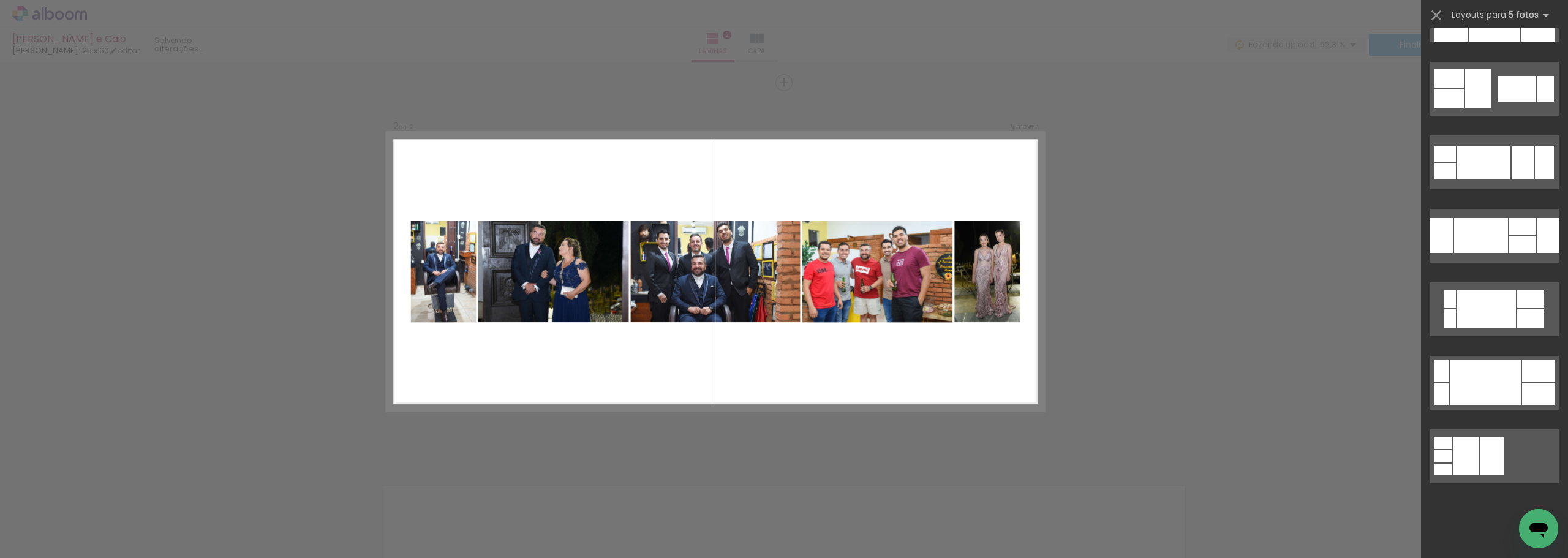
scroll to position [0, 0]
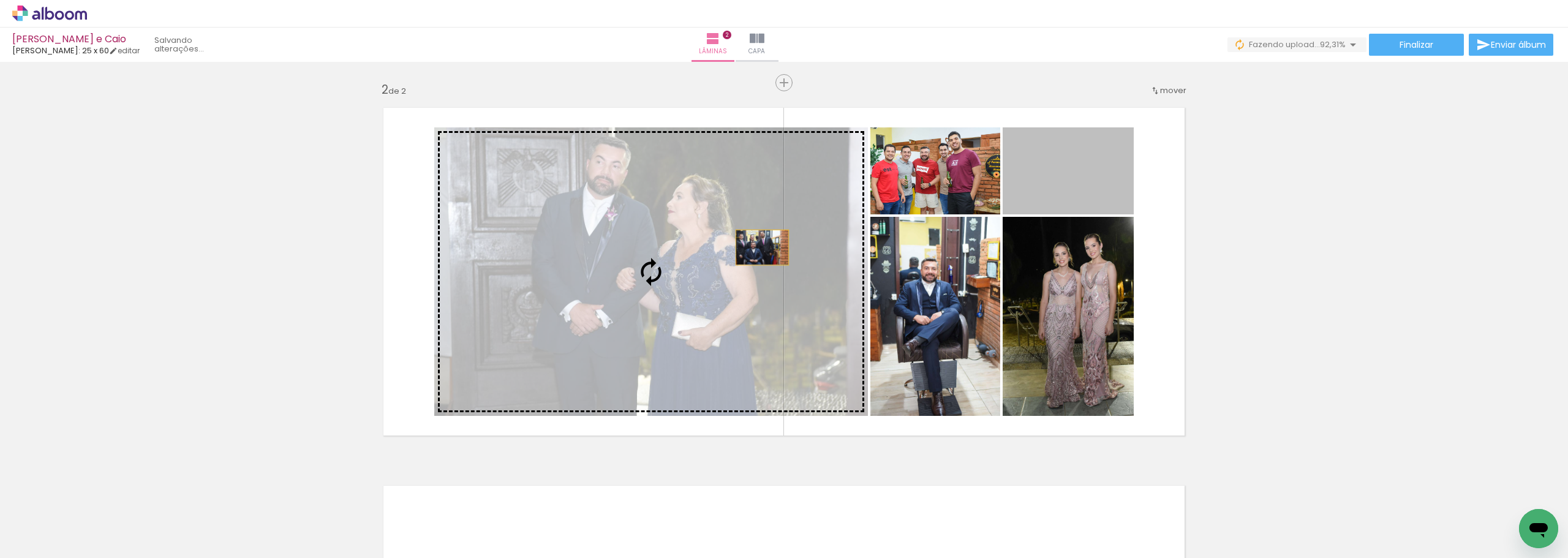
drag, startPoint x: 1043, startPoint y: 174, endPoint x: 757, endPoint y: 247, distance: 295.2
click at [0, 0] on slot at bounding box center [0, 0] width 0 height 0
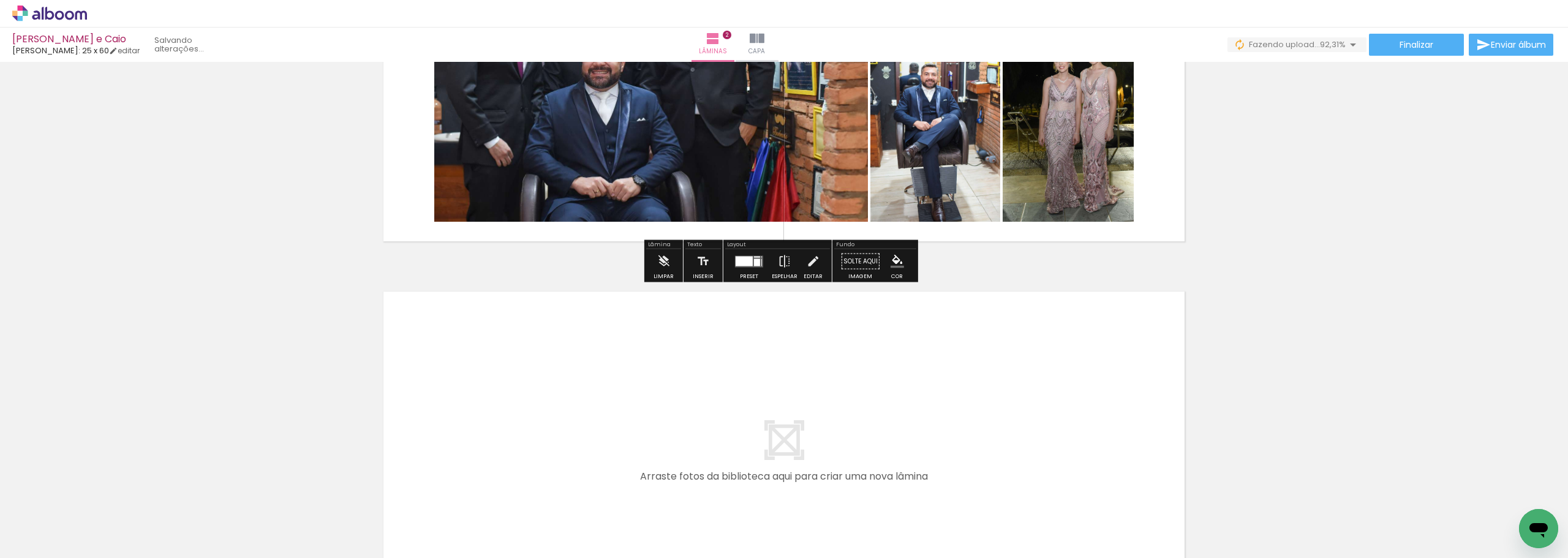
scroll to position [683, 0]
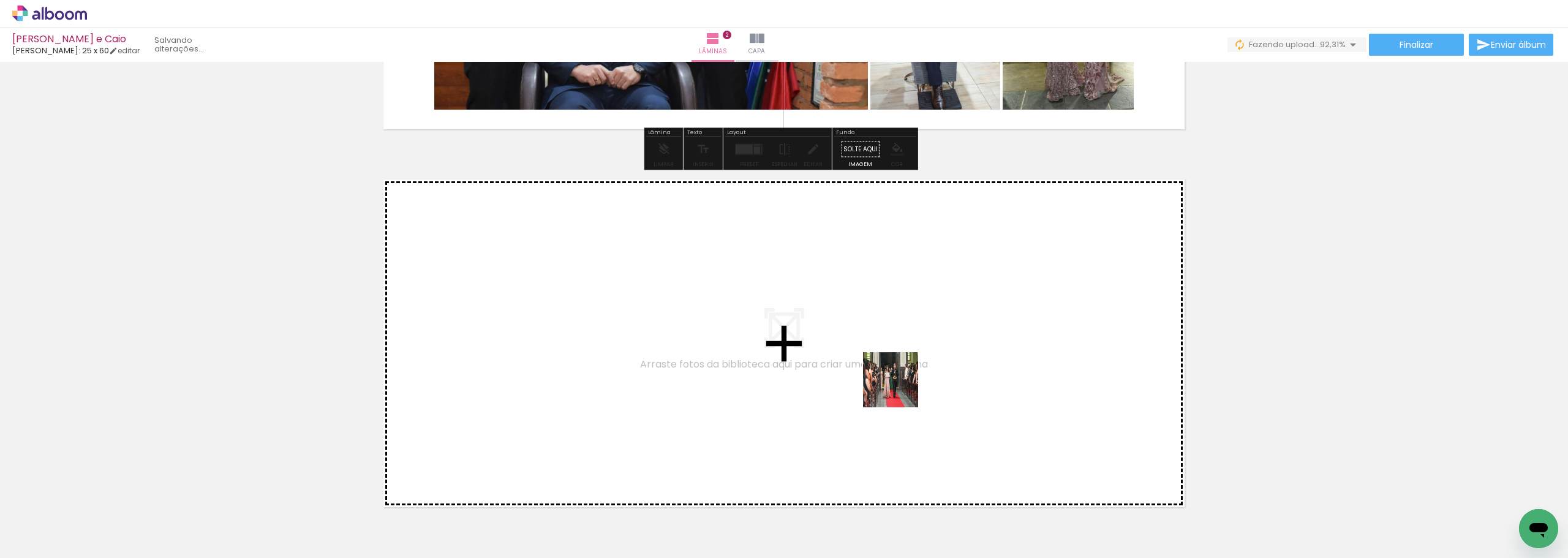
drag, startPoint x: 950, startPoint y: 517, endPoint x: 898, endPoint y: 383, distance: 143.7
click at [898, 383] on quentale-workspace at bounding box center [784, 279] width 1568 height 558
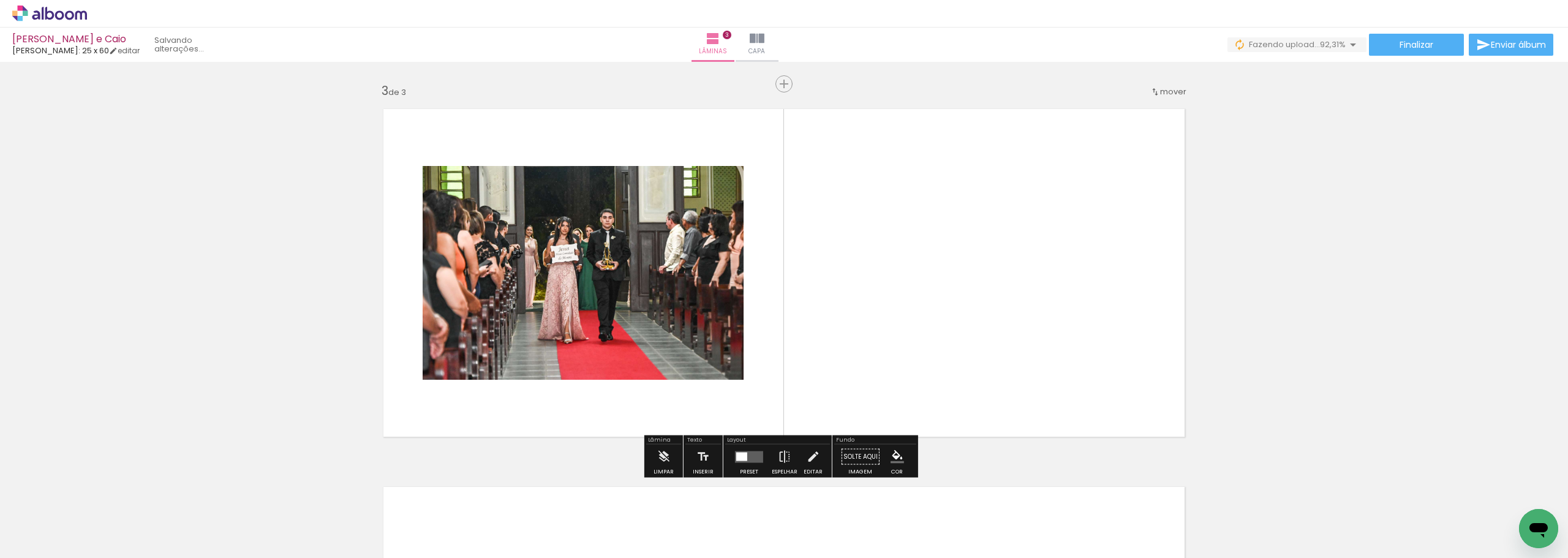
scroll to position [755, 0]
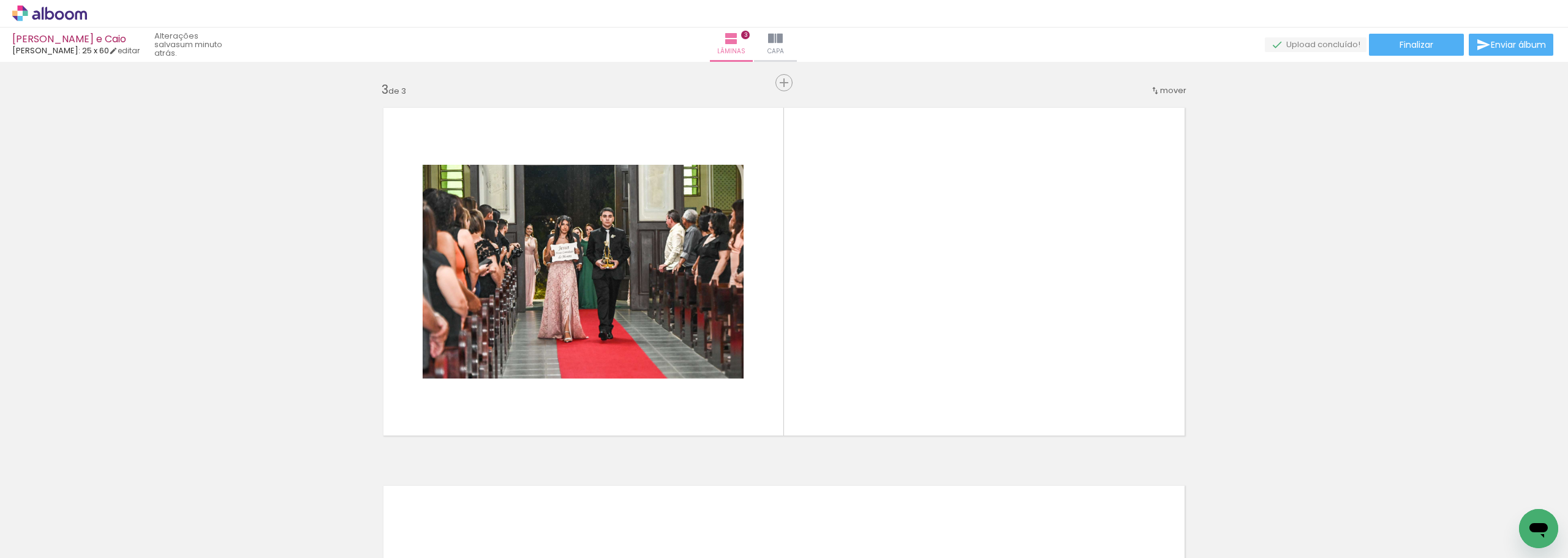
click at [102, 493] on iron-icon at bounding box center [95, 491] width 13 height 13
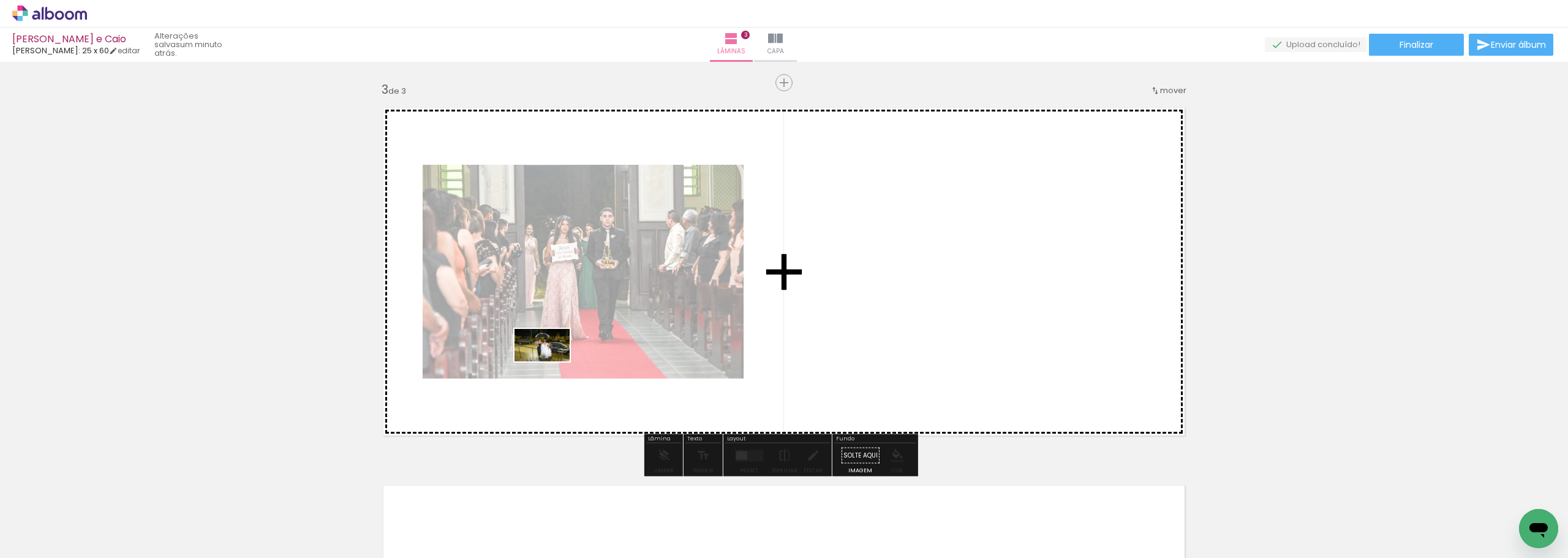
drag, startPoint x: 139, startPoint y: 519, endPoint x: 551, endPoint y: 366, distance: 439.5
click at [551, 366] on quentale-workspace at bounding box center [784, 279] width 1568 height 558
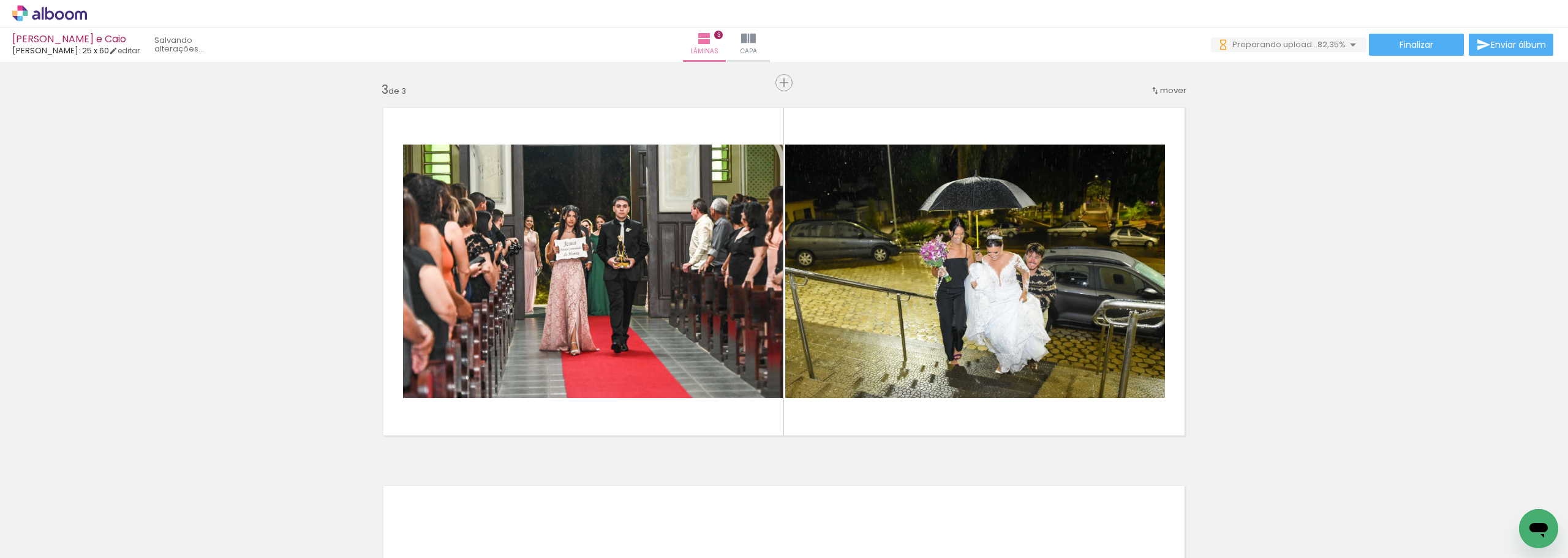
scroll to position [0, 0]
